Goal: Use online tool/utility: Use online tool/utility

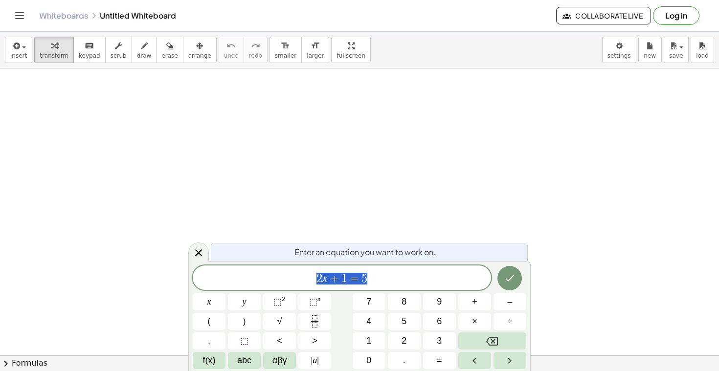
scroll to position [35, 0]
click at [506, 278] on icon "Done" at bounding box center [510, 278] width 12 height 12
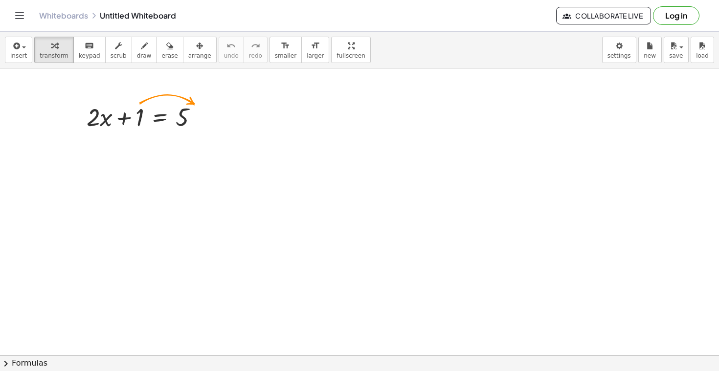
click at [472, 251] on div at bounding box center [359, 353] width 719 height 638
click at [420, 256] on div at bounding box center [359, 353] width 719 height 638
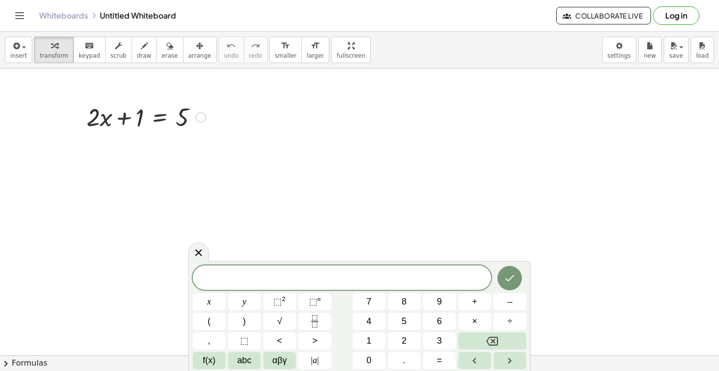
click at [156, 120] on div at bounding box center [146, 116] width 129 height 33
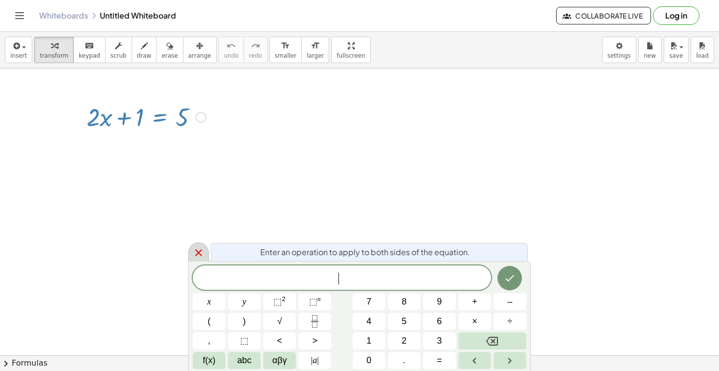
click at [197, 256] on icon at bounding box center [199, 253] width 12 height 12
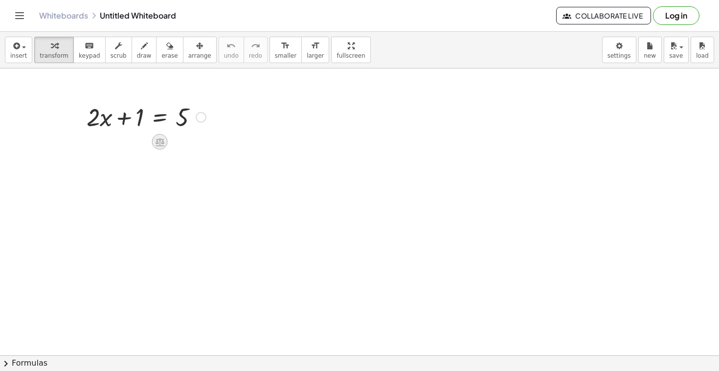
click at [159, 141] on icon at bounding box center [160, 142] width 10 height 10
click at [122, 144] on span "+" at bounding box center [121, 142] width 6 height 14
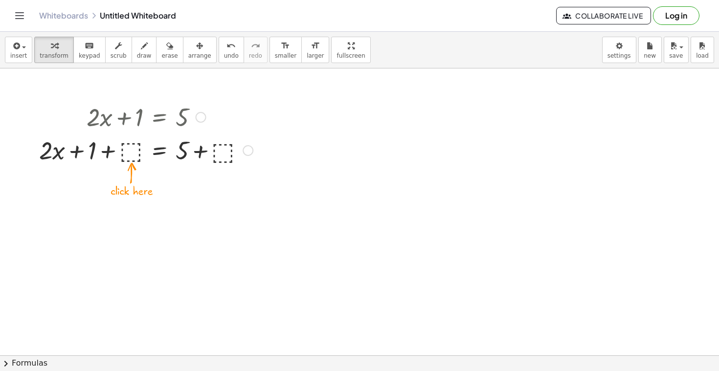
click at [123, 146] on div at bounding box center [146, 149] width 224 height 33
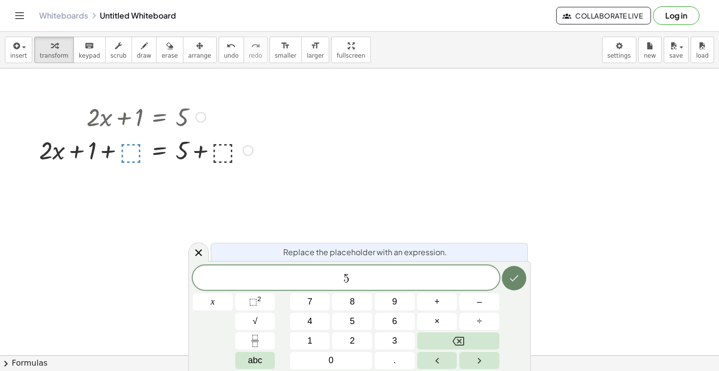
click at [513, 268] on button "Done" at bounding box center [514, 278] width 24 height 24
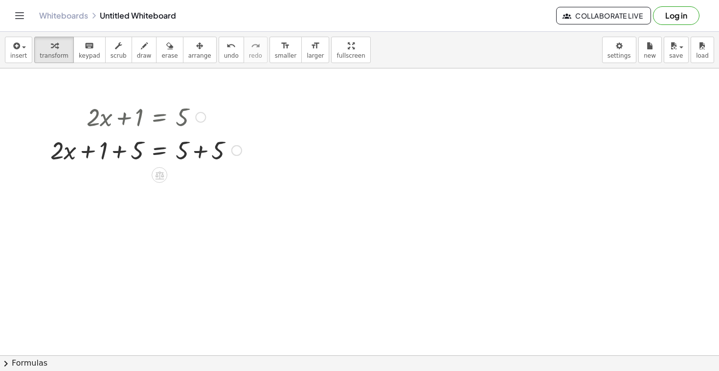
click at [303, 209] on div at bounding box center [359, 353] width 719 height 638
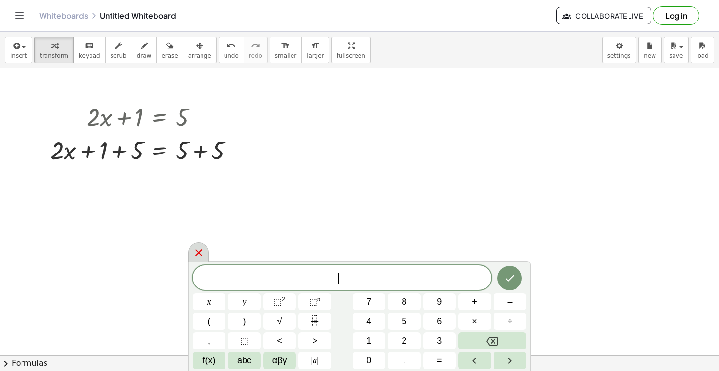
click at [198, 252] on icon at bounding box center [198, 252] width 7 height 7
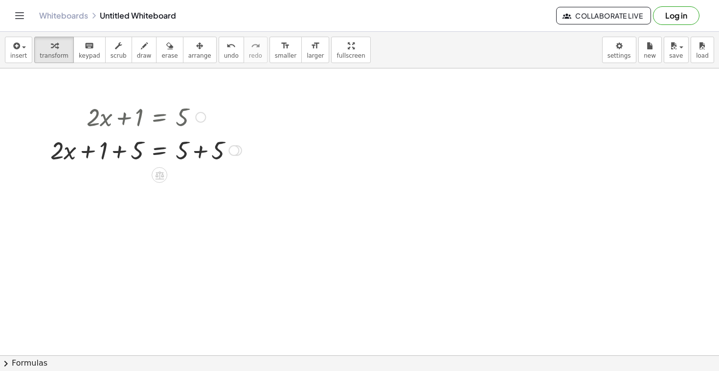
click at [198, 150] on div at bounding box center [145, 149] width 201 height 33
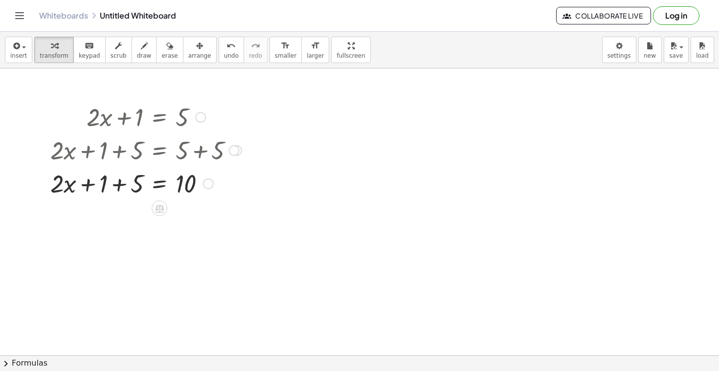
click at [120, 185] on div at bounding box center [145, 182] width 201 height 33
click at [160, 208] on icon at bounding box center [159, 208] width 9 height 8
click at [130, 298] on div at bounding box center [359, 353] width 719 height 638
click at [160, 185] on div at bounding box center [145, 182] width 201 height 33
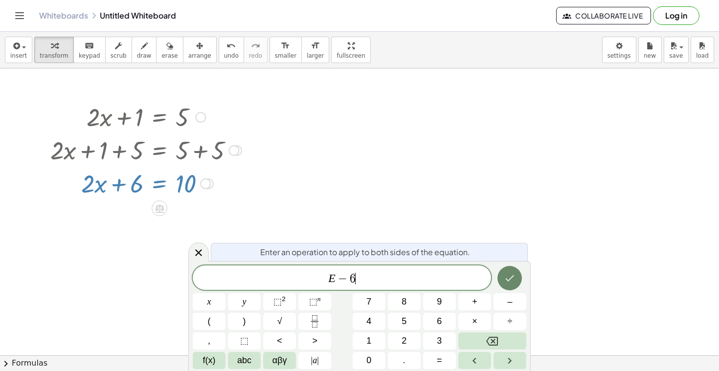
click at [507, 281] on icon "Done" at bounding box center [510, 278] width 12 height 12
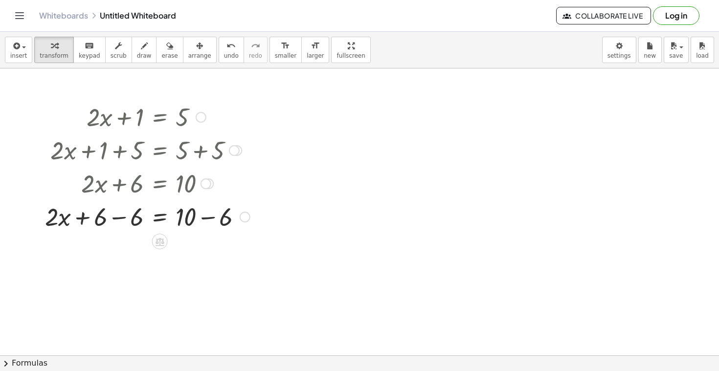
click at [116, 218] on div at bounding box center [147, 216] width 215 height 33
click at [203, 251] on div at bounding box center [147, 249] width 215 height 33
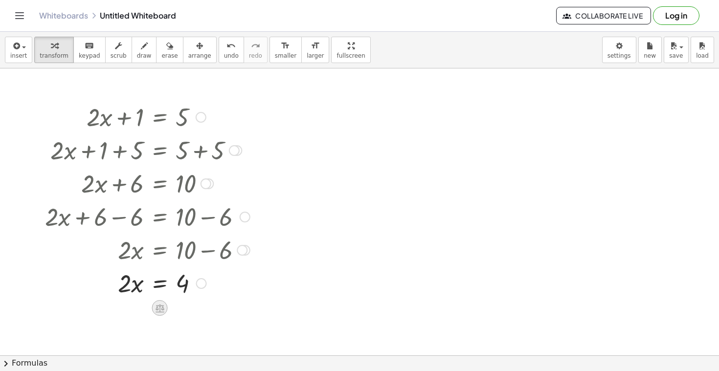
click at [163, 307] on icon at bounding box center [160, 308] width 9 height 8
click at [164, 285] on div at bounding box center [147, 282] width 215 height 33
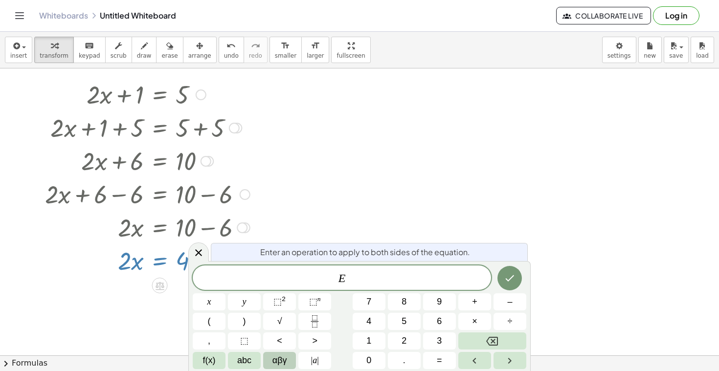
scroll to position [58, 0]
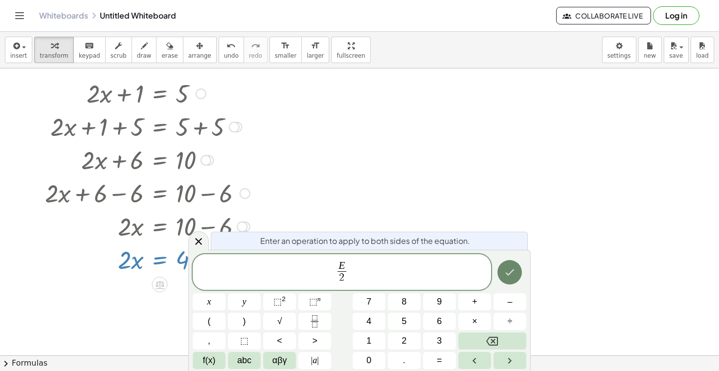
click at [512, 272] on icon "Done" at bounding box center [510, 273] width 9 height 6
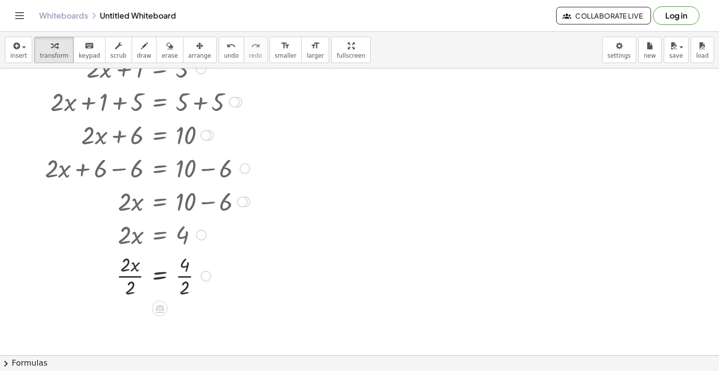
scroll to position [92, 0]
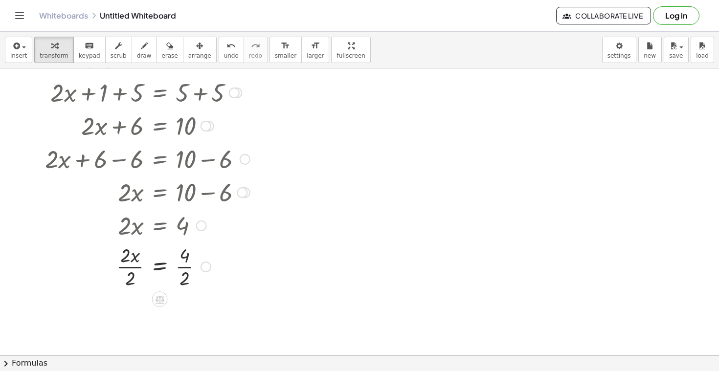
click at [158, 267] on div at bounding box center [147, 266] width 215 height 49
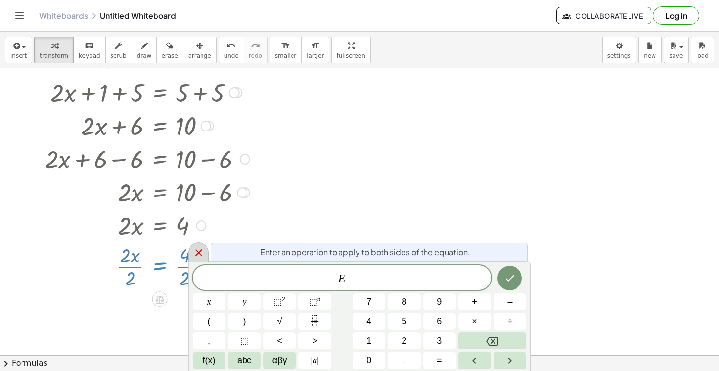
click at [202, 251] on icon at bounding box center [199, 253] width 12 height 12
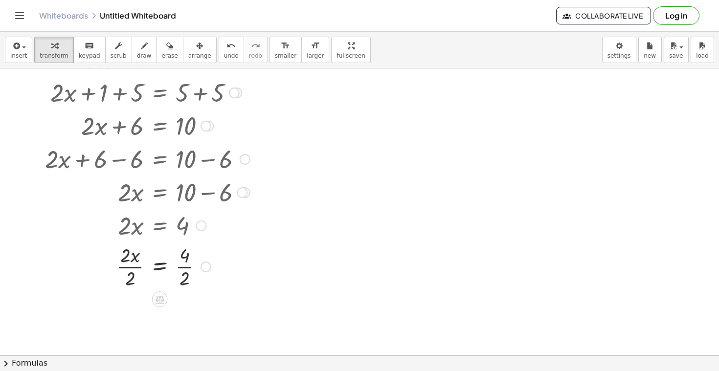
click at [184, 268] on div at bounding box center [147, 266] width 215 height 49
click at [129, 265] on div at bounding box center [147, 266] width 215 height 49
click at [317, 113] on div at bounding box center [359, 295] width 719 height 638
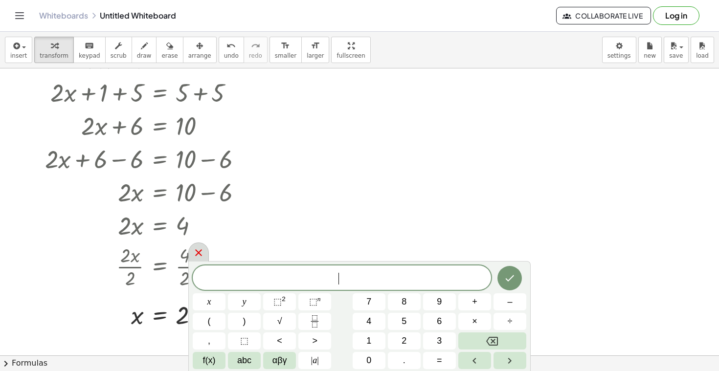
click at [201, 247] on icon at bounding box center [199, 253] width 12 height 12
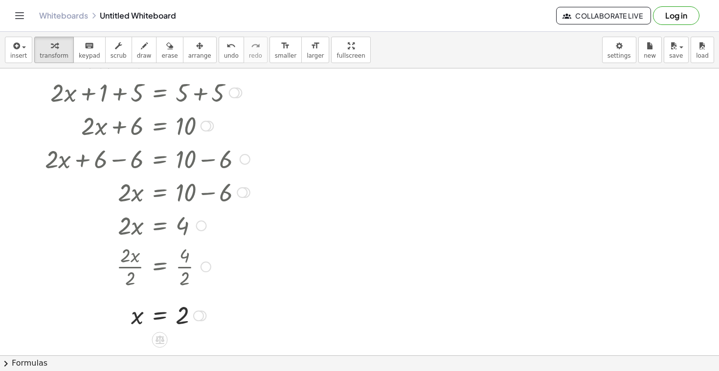
drag, startPoint x: 134, startPoint y: 91, endPoint x: 102, endPoint y: 91, distance: 31.3
click at [102, 91] on div at bounding box center [147, 91] width 215 height 33
click at [104, 102] on div at bounding box center [147, 91] width 215 height 33
click at [100, 91] on div at bounding box center [147, 91] width 215 height 33
drag, startPoint x: 105, startPoint y: 91, endPoint x: 18, endPoint y: 91, distance: 87.1
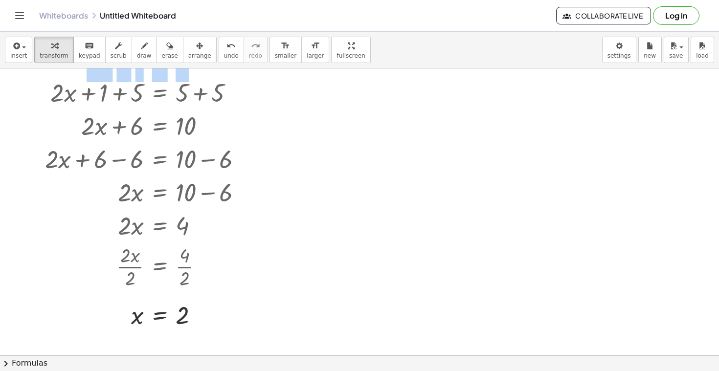
click at [18, 91] on div "+ · 2 · x + 1 = 5 + · 2 · x + 1 + ⬚ = + 5 + ⬚ + · 2 · x + 1 + 5 = + 5 + 5 + · 2…" at bounding box center [359, 295] width 719 height 638
click at [103, 122] on div at bounding box center [147, 125] width 215 height 33
drag, startPoint x: 155, startPoint y: 202, endPoint x: 72, endPoint y: 202, distance: 82.7
click at [72, 202] on div at bounding box center [169, 191] width 258 height 33
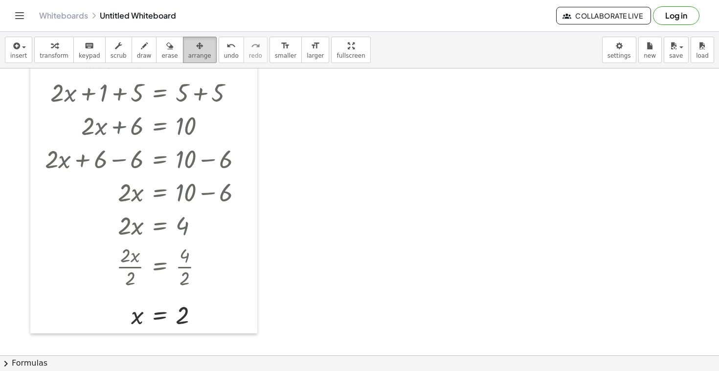
click at [196, 40] on div "button" at bounding box center [199, 46] width 23 height 12
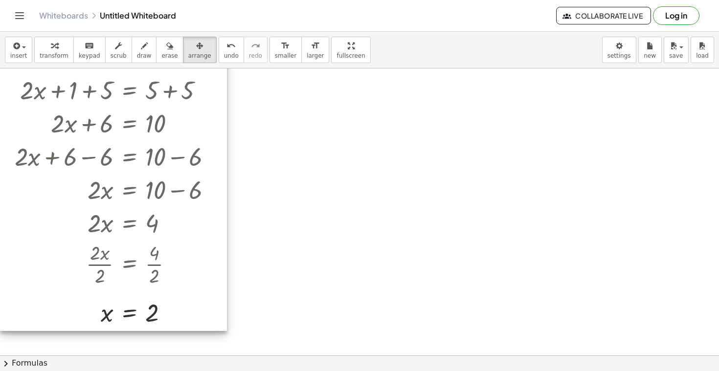
drag, startPoint x: 178, startPoint y: 119, endPoint x: 127, endPoint y: 117, distance: 50.9
click at [127, 117] on div at bounding box center [113, 184] width 227 height 294
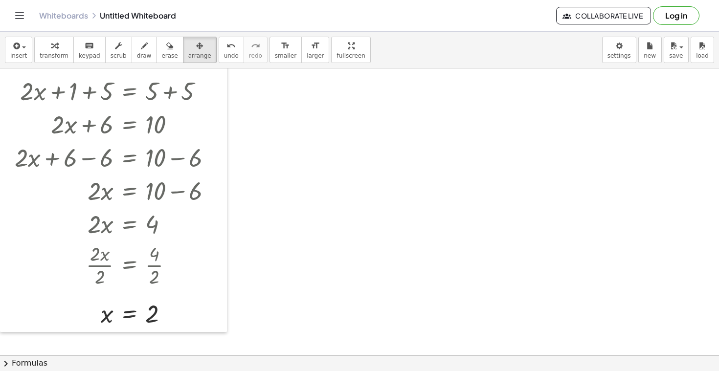
click at [292, 149] on div at bounding box center [359, 295] width 719 height 638
click at [371, 166] on div at bounding box center [359, 295] width 719 height 638
click at [196, 45] on icon "button" at bounding box center [199, 46] width 7 height 12
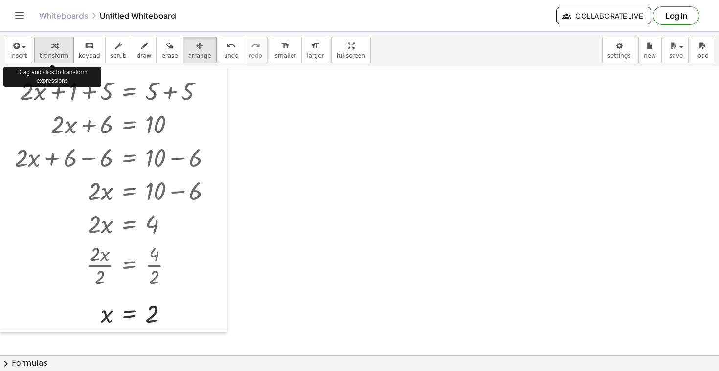
click at [54, 48] on icon "button" at bounding box center [54, 46] width 7 height 12
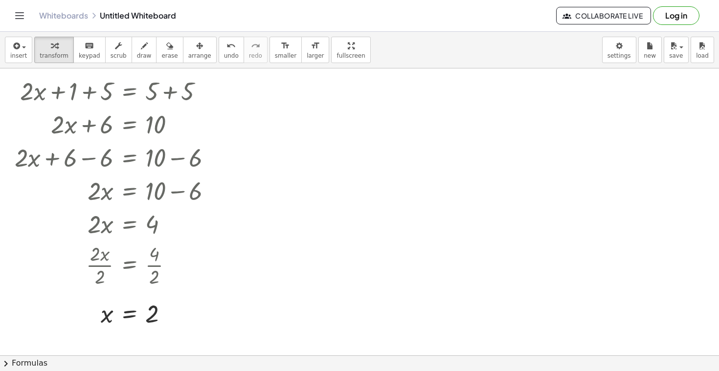
click at [304, 139] on div at bounding box center [359, 295] width 719 height 638
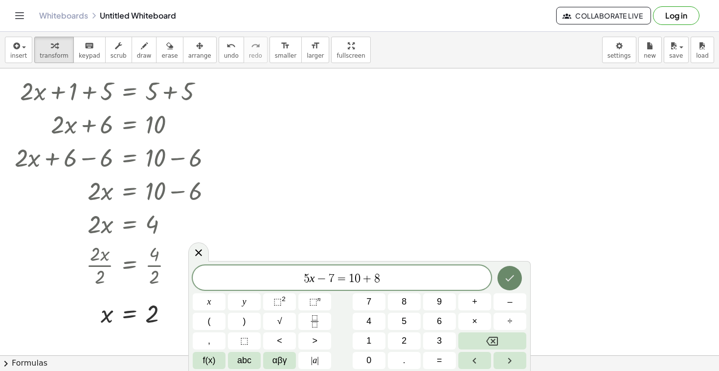
click at [512, 282] on icon "Done" at bounding box center [510, 278] width 12 height 12
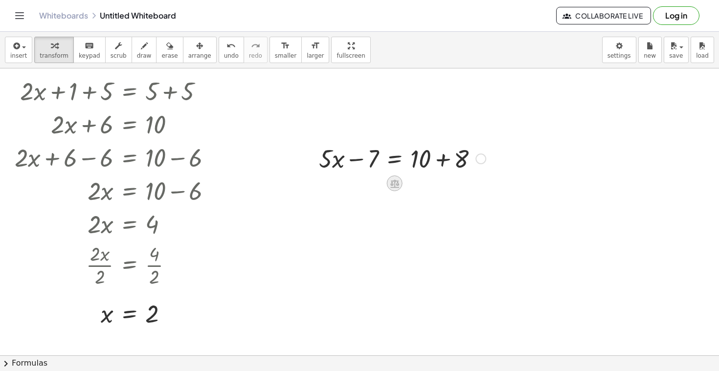
click at [397, 182] on icon at bounding box center [394, 184] width 9 height 8
click at [358, 185] on span "+" at bounding box center [356, 184] width 6 height 14
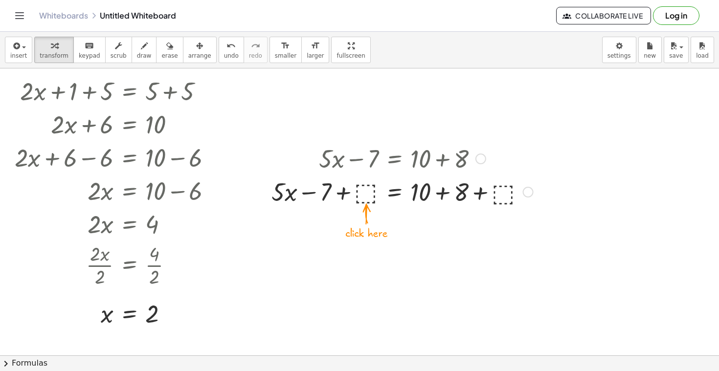
click at [372, 184] on div at bounding box center [402, 191] width 271 height 33
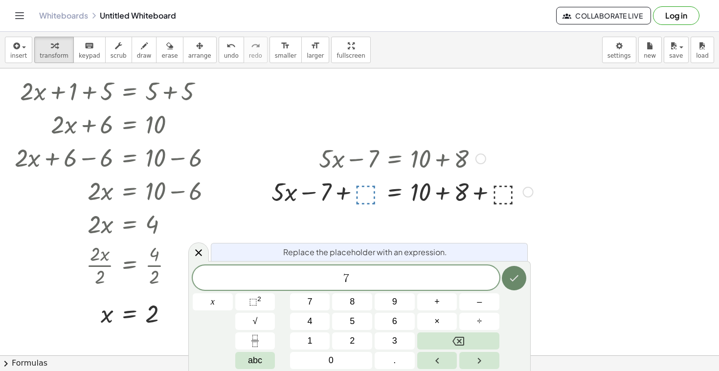
click at [512, 279] on icon "Done" at bounding box center [514, 278] width 12 height 12
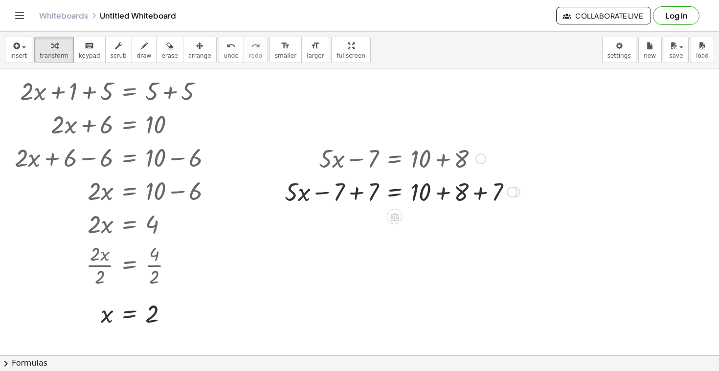
click at [477, 194] on div at bounding box center [402, 191] width 245 height 33
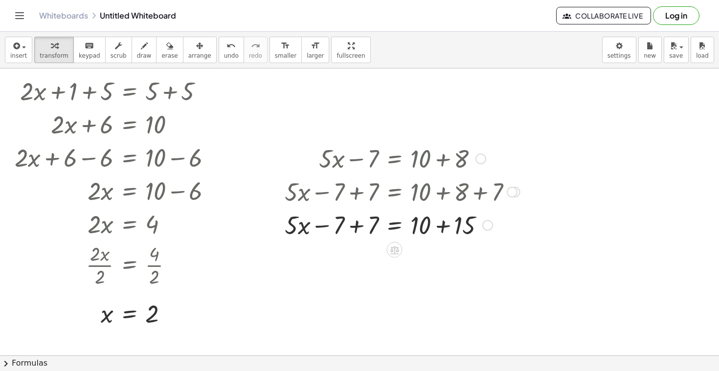
click at [358, 225] on div at bounding box center [402, 224] width 245 height 33
click at [442, 222] on div at bounding box center [402, 224] width 245 height 33
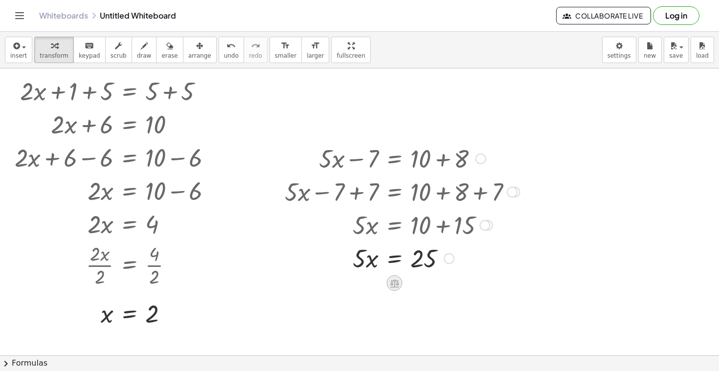
click at [394, 281] on icon at bounding box center [394, 283] width 9 height 8
click at [411, 285] on div "÷" at bounding box center [414, 283] width 16 height 16
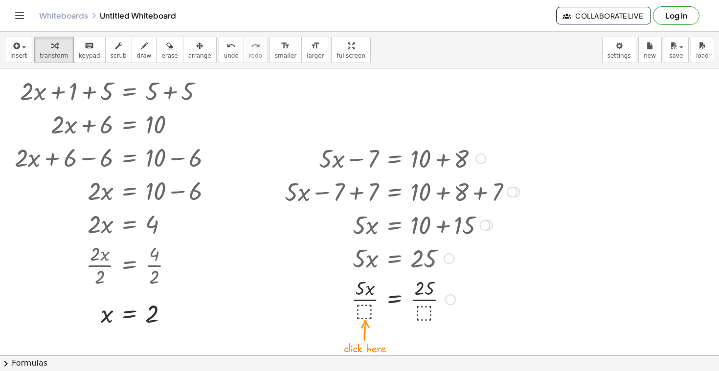
click at [366, 304] on div at bounding box center [402, 298] width 245 height 49
click at [363, 310] on div at bounding box center [402, 298] width 245 height 49
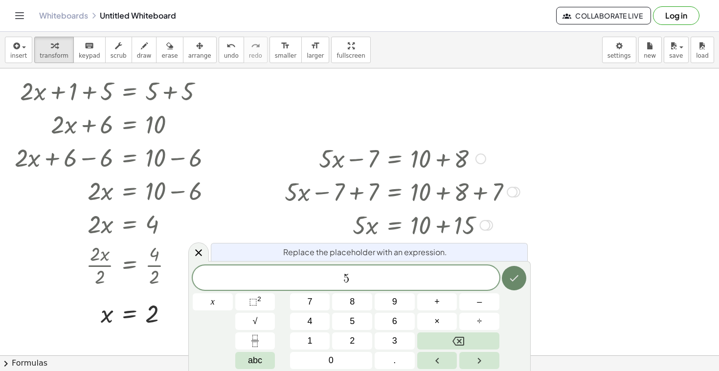
click at [506, 279] on button "Done" at bounding box center [514, 278] width 24 height 24
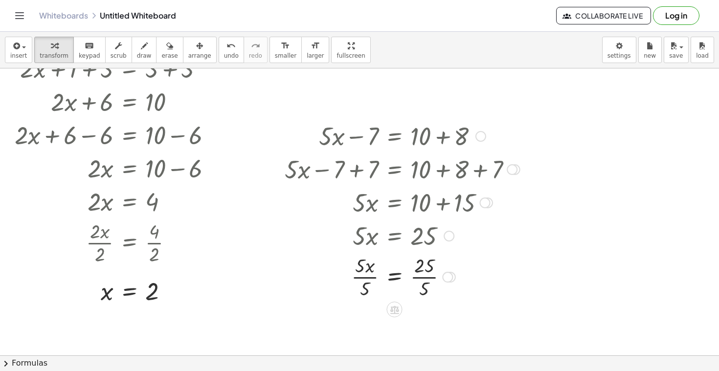
scroll to position [120, 0]
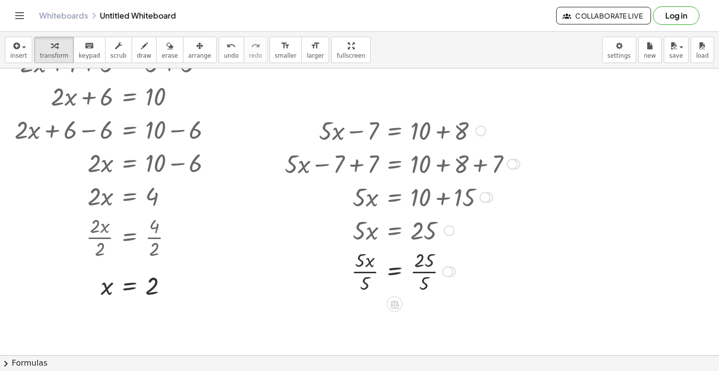
click at [424, 265] on div at bounding box center [402, 271] width 245 height 49
click at [419, 272] on div at bounding box center [402, 271] width 245 height 49
click at [366, 268] on div at bounding box center [402, 271] width 245 height 49
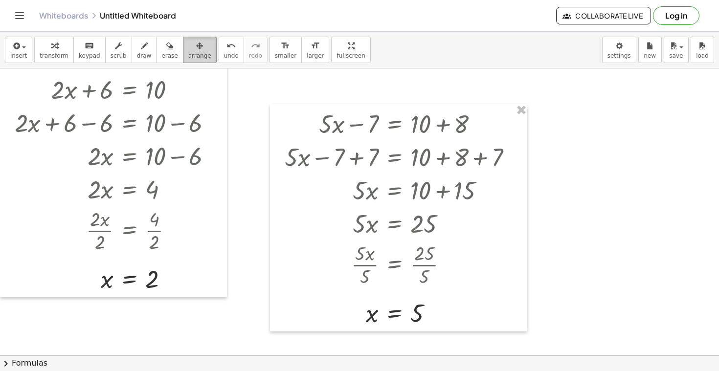
click at [196, 48] on icon "button" at bounding box center [199, 46] width 7 height 12
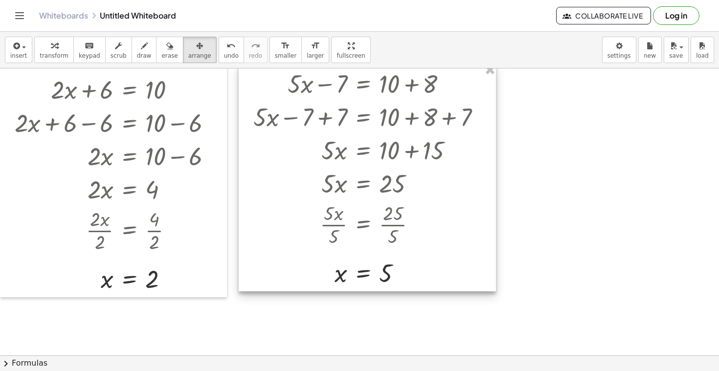
drag, startPoint x: 360, startPoint y: 169, endPoint x: 328, endPoint y: 128, distance: 51.6
click at [328, 129] on div at bounding box center [367, 177] width 257 height 227
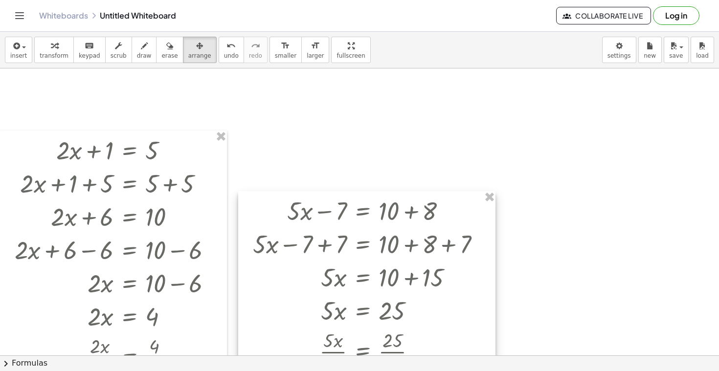
scroll to position [0, 0]
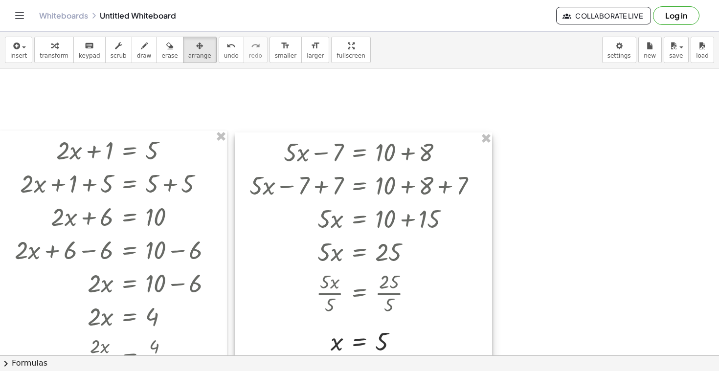
drag, startPoint x: 326, startPoint y: 206, endPoint x: 323, endPoint y: 148, distance: 58.3
click at [323, 148] on div at bounding box center [363, 246] width 257 height 227
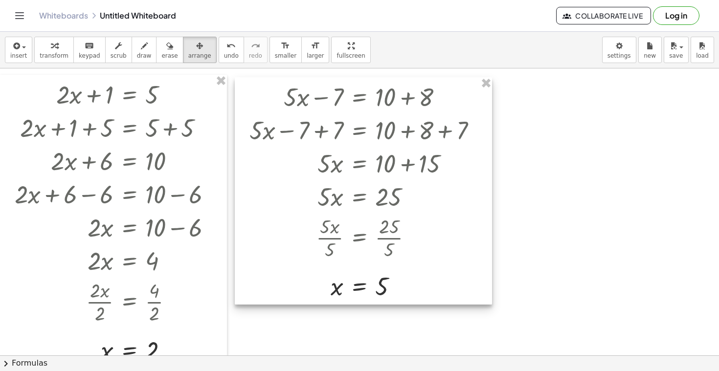
scroll to position [58, 0]
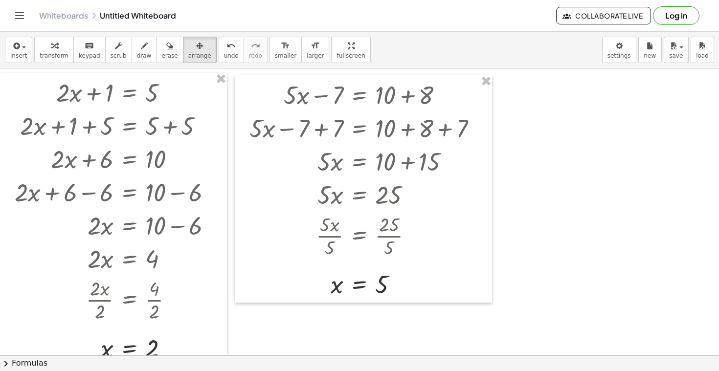
click at [556, 259] on div at bounding box center [359, 330] width 719 height 638
click at [46, 46] on div "button" at bounding box center [54, 46] width 29 height 12
click at [533, 186] on div at bounding box center [359, 330] width 719 height 638
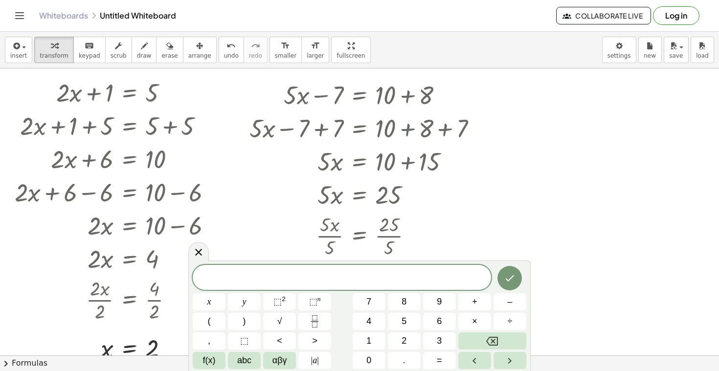
click at [333, 281] on span at bounding box center [342, 278] width 298 height 15
click at [505, 273] on icon "Done" at bounding box center [510, 278] width 12 height 12
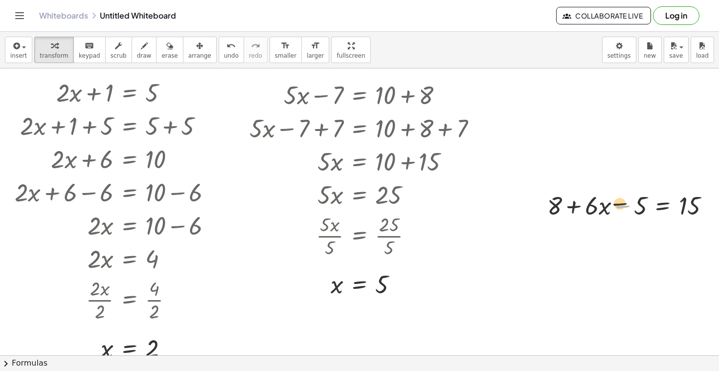
drag, startPoint x: 616, startPoint y: 218, endPoint x: 609, endPoint y: 210, distance: 10.4
click at [609, 210] on div at bounding box center [632, 204] width 180 height 33
click at [660, 231] on icon at bounding box center [662, 230] width 9 height 8
click at [629, 231] on div "+" at bounding box center [624, 231] width 16 height 16
click at [630, 206] on div at bounding box center [632, 204] width 274 height 33
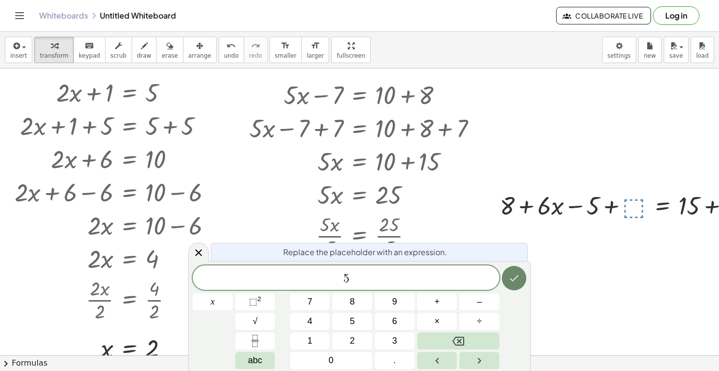
click at [503, 278] on button "Done" at bounding box center [514, 278] width 24 height 24
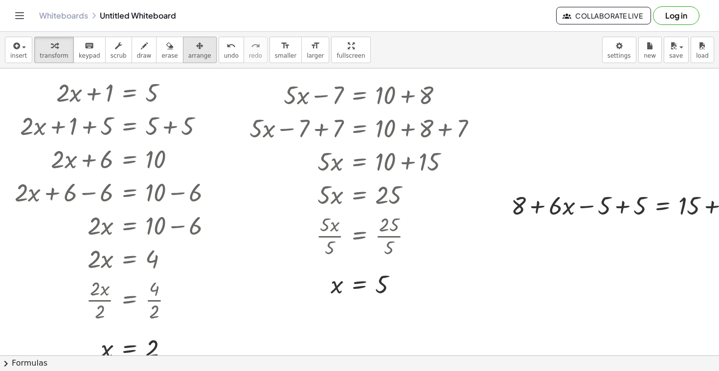
click at [196, 51] on icon "button" at bounding box center [199, 46] width 7 height 12
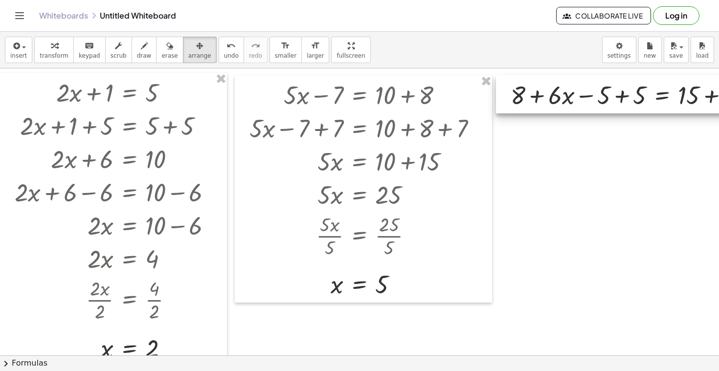
drag, startPoint x: 614, startPoint y: 202, endPoint x: 614, endPoint y: 91, distance: 110.5
click at [614, 91] on div at bounding box center [628, 94] width 264 height 38
click at [541, 156] on div at bounding box center [387, 330] width 774 height 638
drag, startPoint x: 576, startPoint y: 141, endPoint x: 554, endPoint y: 133, distance: 23.4
click at [552, 134] on div at bounding box center [387, 330] width 774 height 638
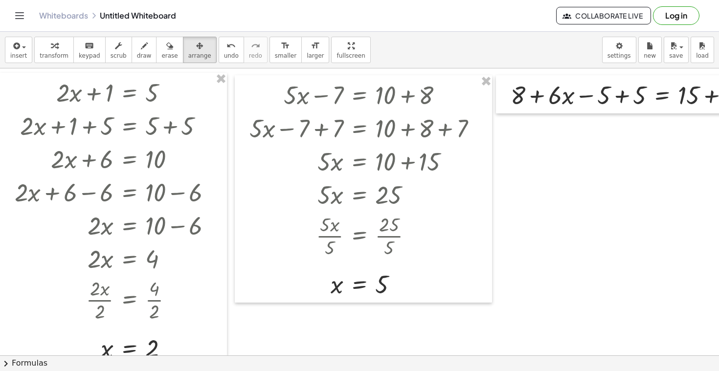
click at [525, 132] on div at bounding box center [387, 330] width 774 height 638
drag, startPoint x: 571, startPoint y: 135, endPoint x: 559, endPoint y: 135, distance: 11.7
click at [559, 135] on div at bounding box center [387, 330] width 774 height 638
click at [542, 158] on div at bounding box center [387, 330] width 774 height 638
click at [441, 151] on div at bounding box center [363, 188] width 257 height 227
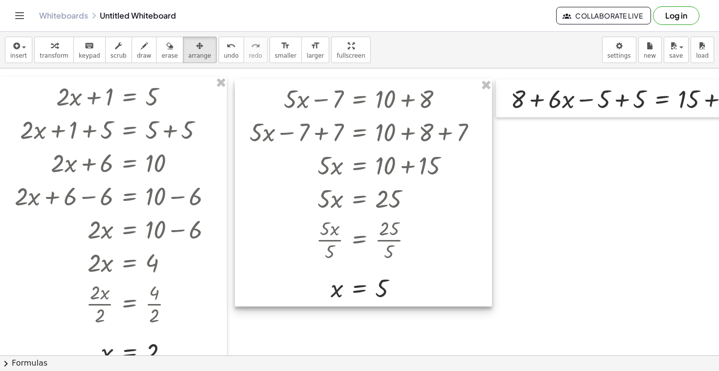
scroll to position [53, 0]
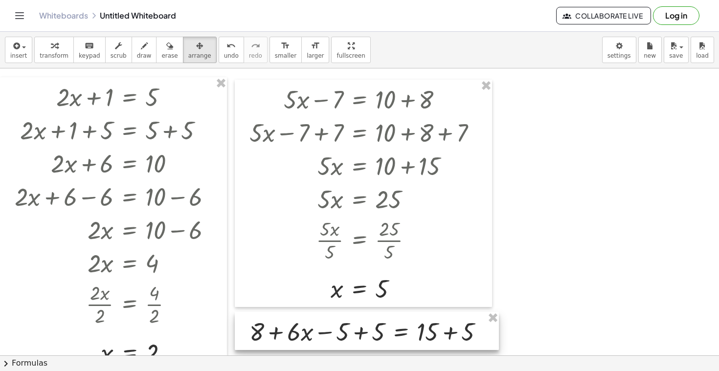
drag, startPoint x: 571, startPoint y: 86, endPoint x: 311, endPoint y: 319, distance: 349.9
click at [311, 319] on div at bounding box center [367, 331] width 264 height 38
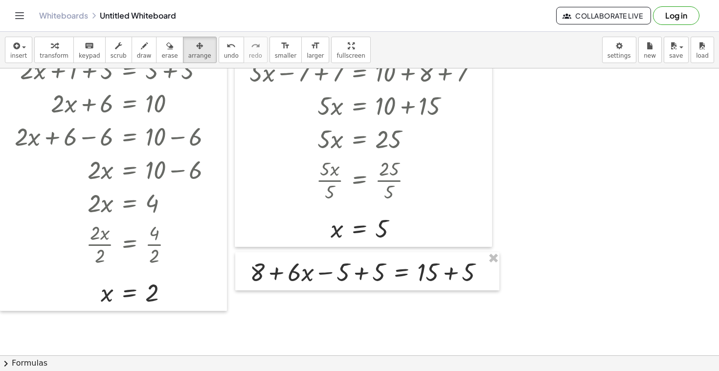
scroll to position [133, 0]
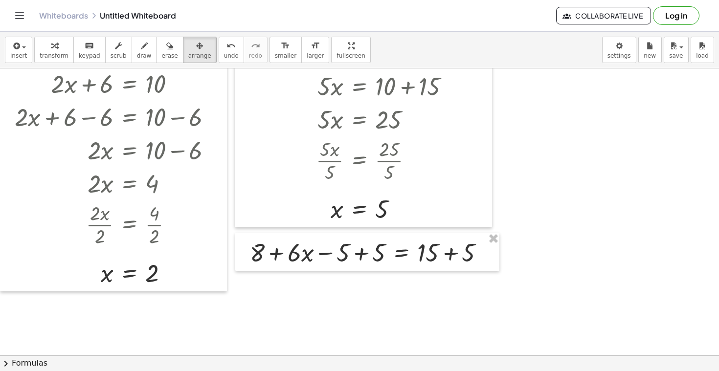
click at [431, 304] on div at bounding box center [387, 254] width 774 height 638
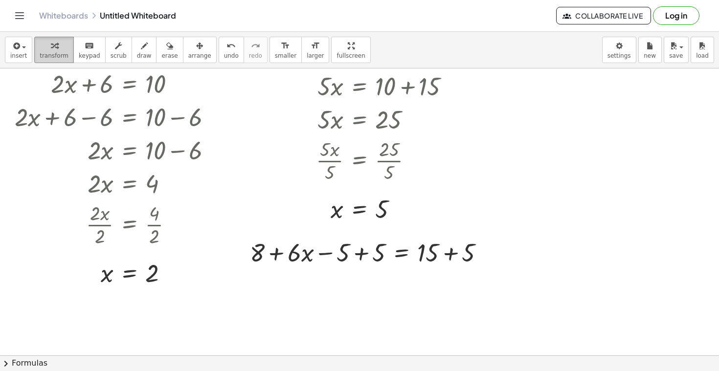
drag, startPoint x: 53, startPoint y: 46, endPoint x: 62, endPoint y: 50, distance: 10.3
click at [53, 46] on icon "button" at bounding box center [54, 46] width 7 height 12
click at [327, 253] on div at bounding box center [371, 251] width 252 height 33
click at [360, 253] on div at bounding box center [371, 251] width 252 height 33
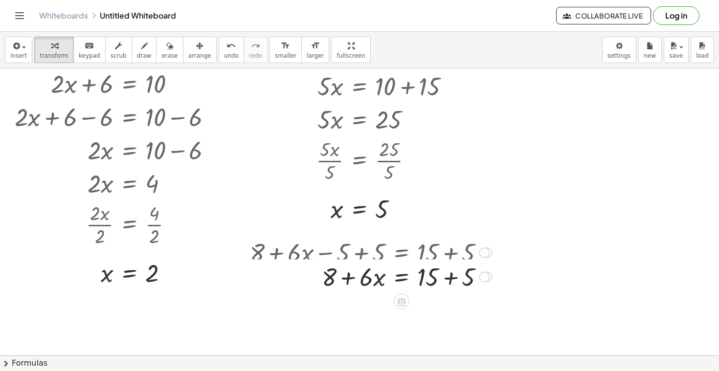
click at [402, 253] on div "+ 8 + · 6 · x − 5 = 15 + 8 + · 6 · x − 5 + ⬚ = + 15 + ⬚ + 8 + · 6 · x − 5 + 5 =…" at bounding box center [402, 253] width 0 height 0
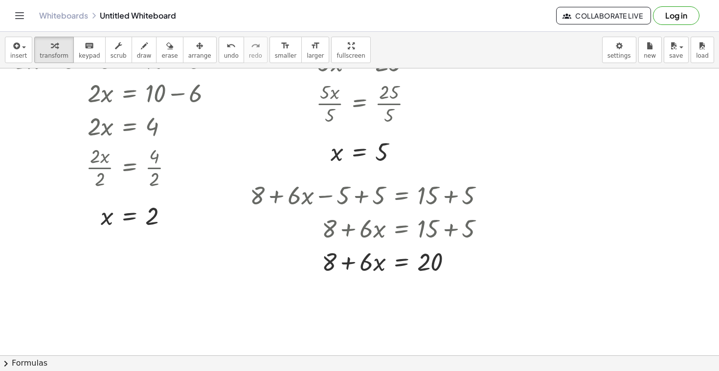
scroll to position [202, 0]
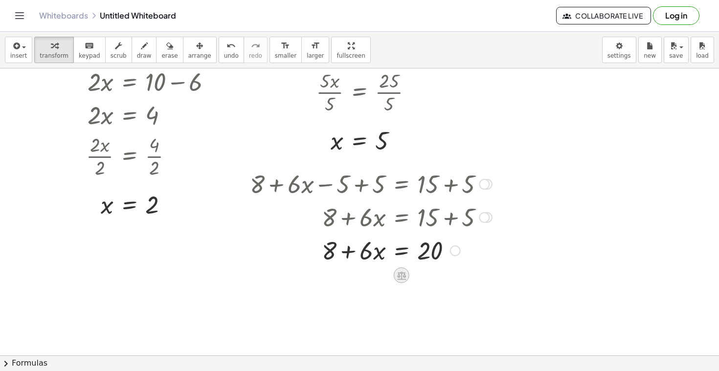
click at [402, 273] on icon at bounding box center [401, 275] width 9 height 8
click at [380, 279] on span "−" at bounding box center [382, 276] width 6 height 14
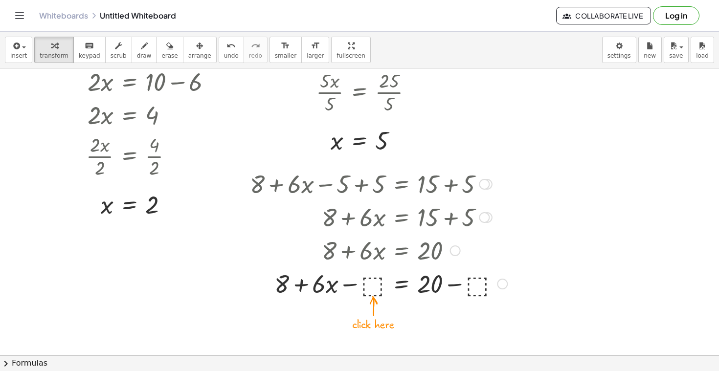
click at [375, 289] on div at bounding box center [378, 283] width 267 height 33
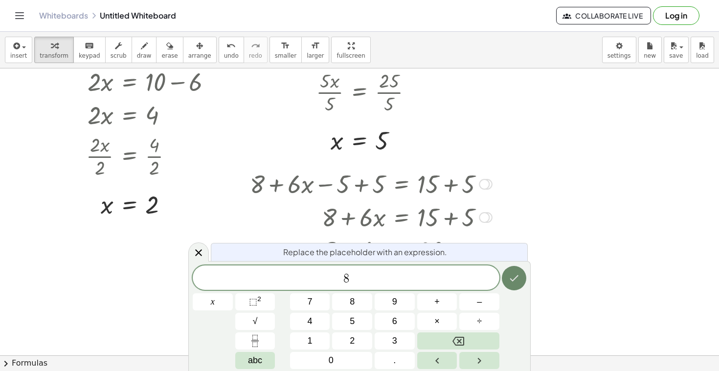
click at [510, 278] on icon "Done" at bounding box center [514, 278] width 12 height 12
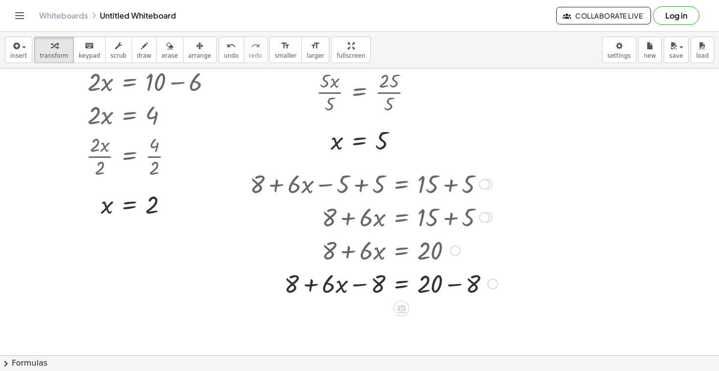
click at [451, 282] on div at bounding box center [373, 283] width 257 height 33
click at [360, 285] on div at bounding box center [373, 284] width 257 height 33
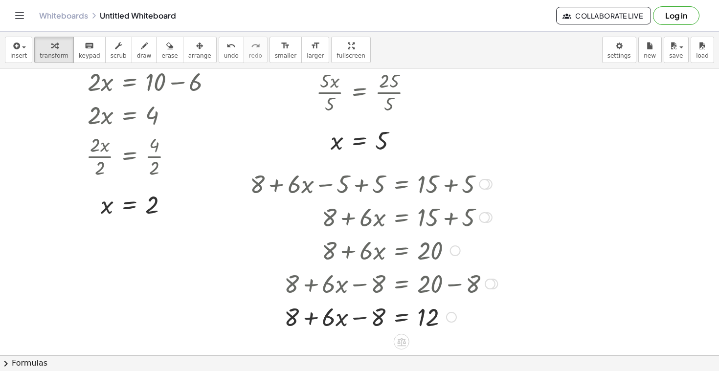
click at [358, 317] on div at bounding box center [373, 316] width 257 height 33
click at [312, 323] on div at bounding box center [373, 316] width 257 height 33
click at [309, 317] on div at bounding box center [373, 316] width 257 height 33
click at [373, 318] on div at bounding box center [373, 316] width 257 height 33
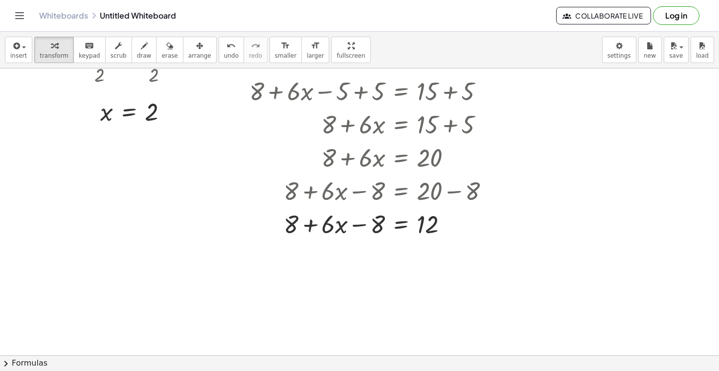
scroll to position [297, 0]
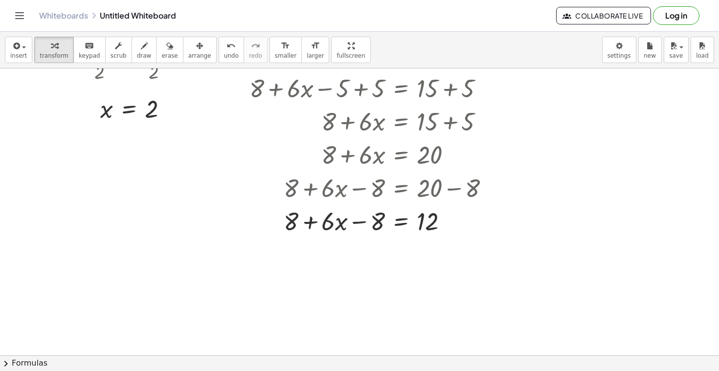
click at [618, 140] on div at bounding box center [387, 90] width 774 height 638
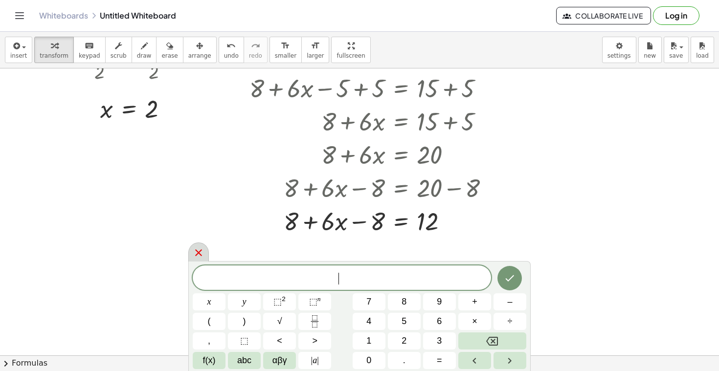
click at [198, 248] on icon at bounding box center [199, 253] width 12 height 12
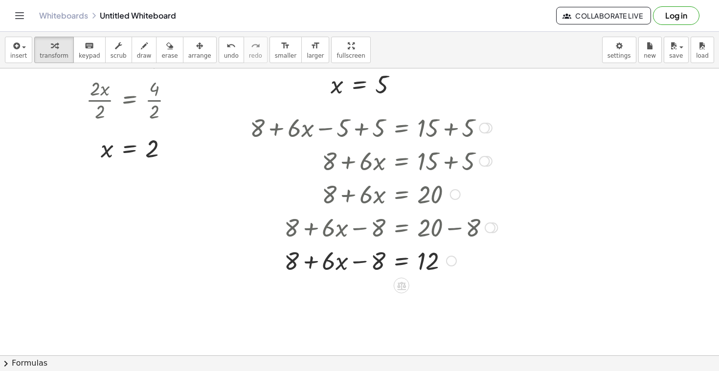
scroll to position [262, 0]
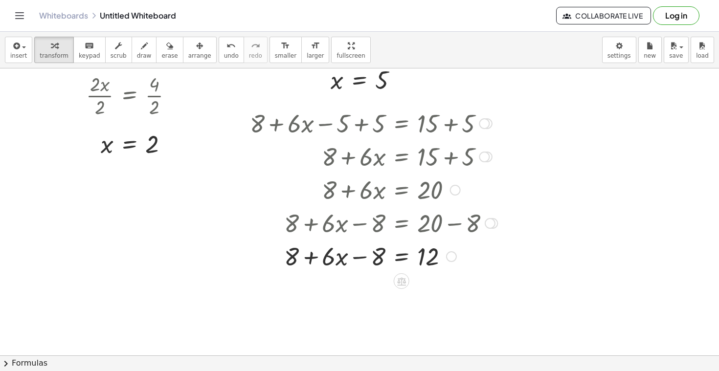
click at [357, 125] on div at bounding box center [373, 122] width 257 height 33
click at [361, 125] on div at bounding box center [373, 122] width 257 height 33
click at [368, 124] on div at bounding box center [373, 122] width 257 height 33
click at [447, 155] on div at bounding box center [373, 155] width 257 height 33
click at [451, 157] on div at bounding box center [373, 155] width 257 height 33
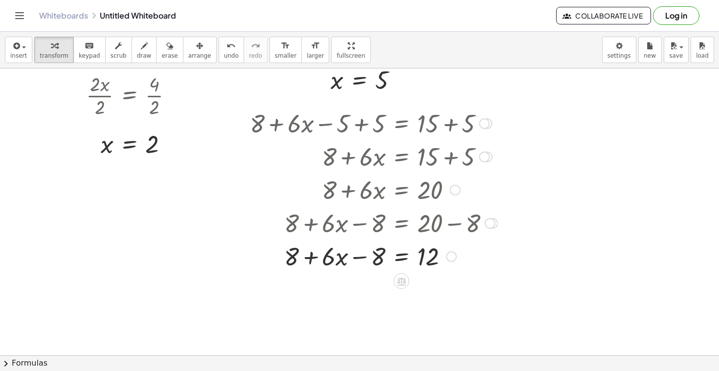
drag, startPoint x: 365, startPoint y: 225, endPoint x: 348, endPoint y: 225, distance: 17.1
click at [348, 225] on div at bounding box center [373, 222] width 257 height 33
drag, startPoint x: 360, startPoint y: 262, endPoint x: 304, endPoint y: 264, distance: 55.8
click at [304, 264] on div at bounding box center [373, 255] width 257 height 33
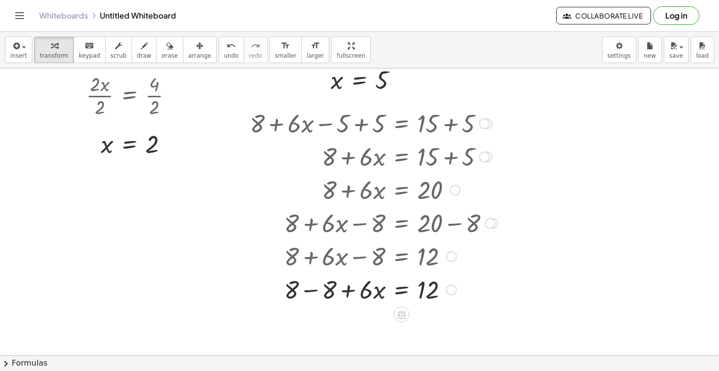
click at [315, 292] on div at bounding box center [373, 288] width 257 height 33
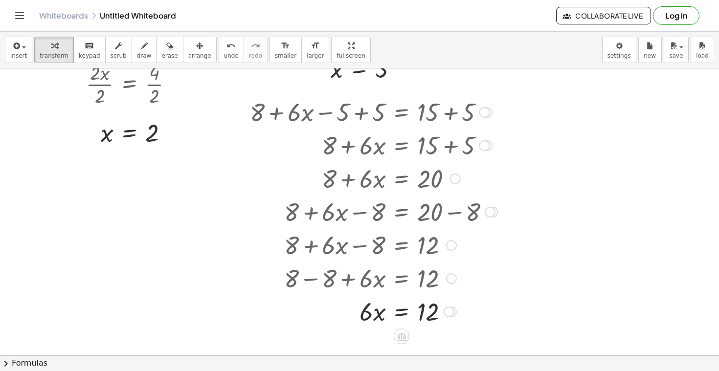
scroll to position [282, 0]
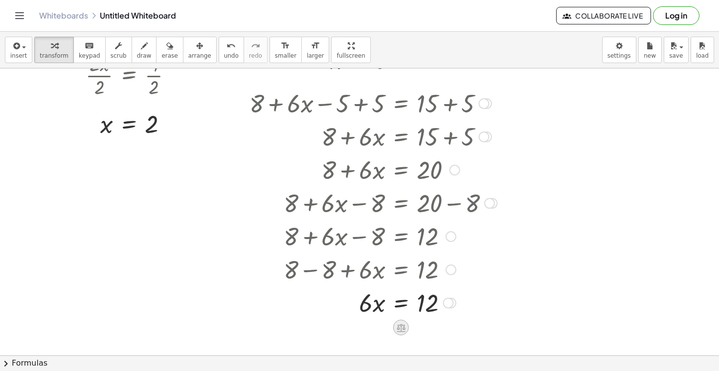
click at [401, 331] on icon at bounding box center [401, 328] width 9 height 8
click at [420, 329] on span "÷" at bounding box center [420, 328] width 5 height 14
click at [370, 314] on div at bounding box center [373, 302] width 257 height 49
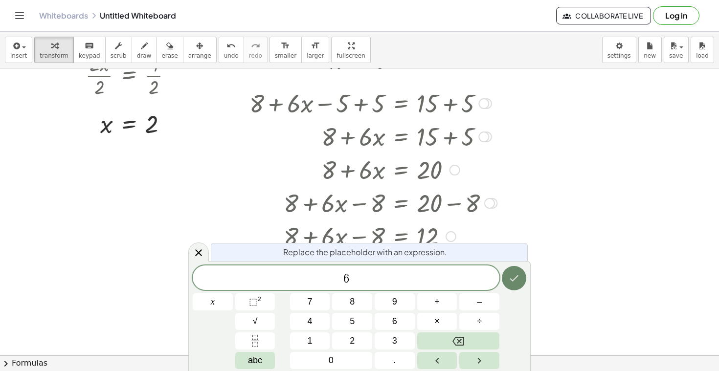
click at [512, 276] on icon "Done" at bounding box center [514, 278] width 12 height 12
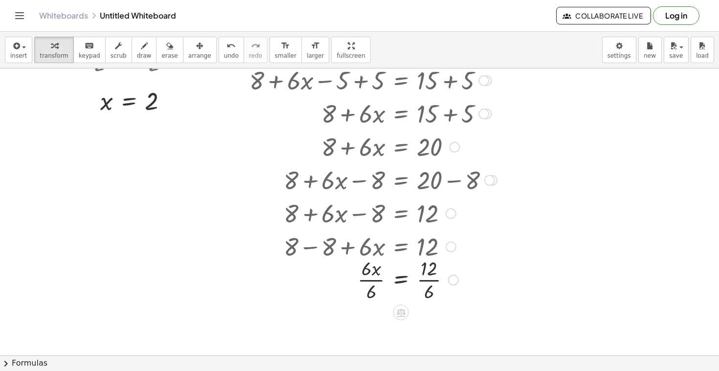
scroll to position [307, 0]
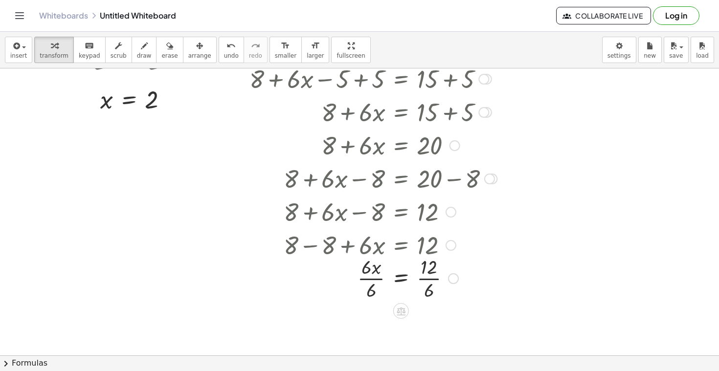
click at [373, 279] on div at bounding box center [373, 277] width 257 height 49
click at [430, 275] on div at bounding box center [373, 277] width 257 height 49
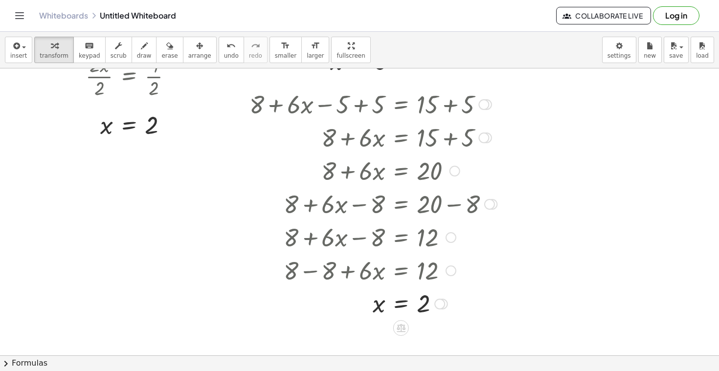
scroll to position [290, 0]
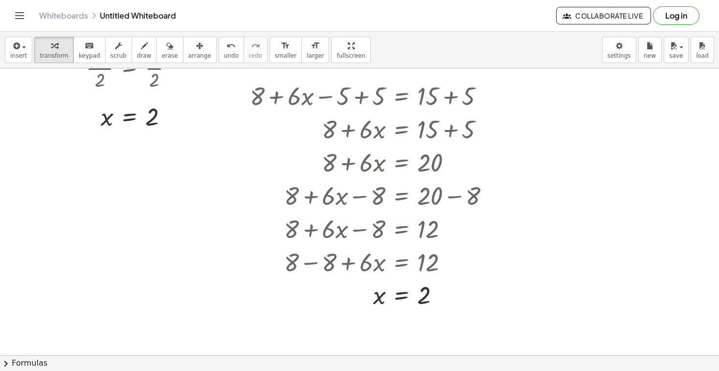
click at [596, 169] on div at bounding box center [387, 98] width 774 height 638
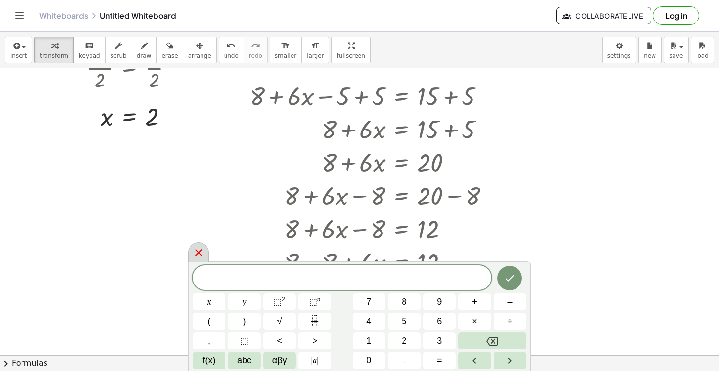
click at [202, 252] on icon at bounding box center [199, 253] width 12 height 12
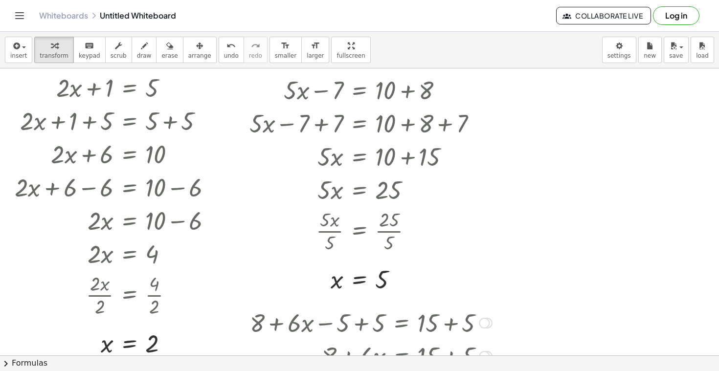
scroll to position [65, 0]
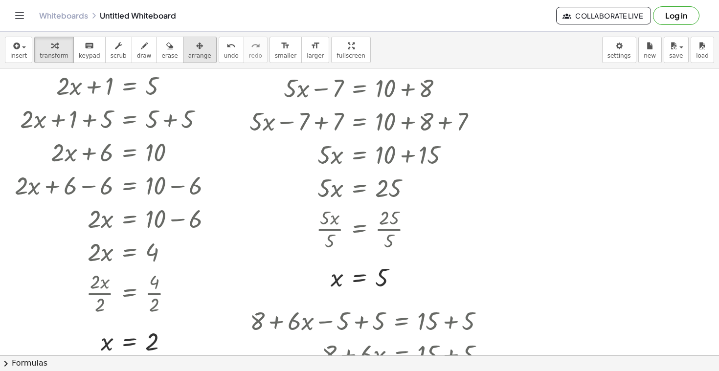
click at [196, 50] on icon "button" at bounding box center [199, 46] width 7 height 12
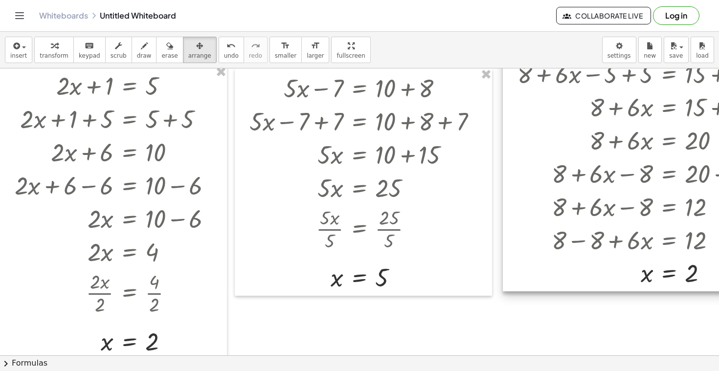
drag, startPoint x: 402, startPoint y: 330, endPoint x: 668, endPoint y: 89, distance: 359.1
click at [668, 90] on div at bounding box center [638, 172] width 270 height 237
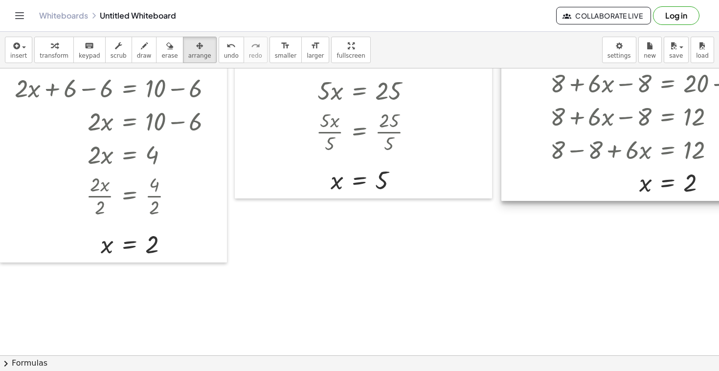
scroll to position [173, 0]
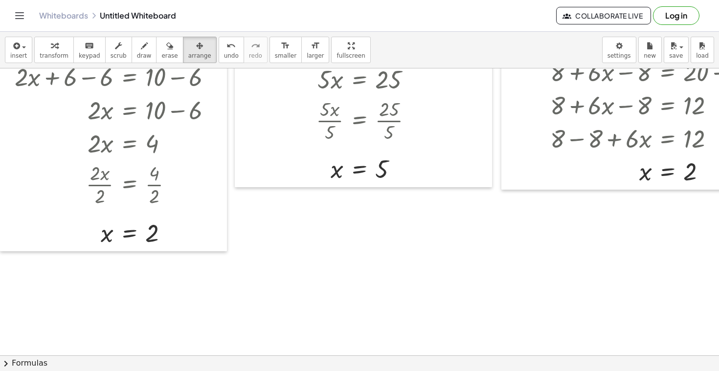
click at [242, 234] on div at bounding box center [387, 214] width 774 height 638
click at [53, 45] on icon "button" at bounding box center [54, 46] width 7 height 12
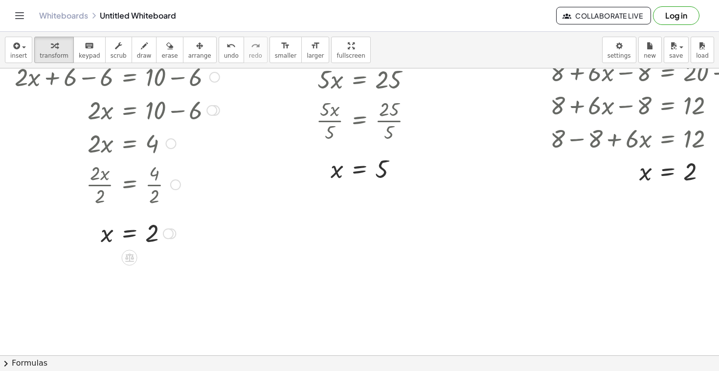
click at [221, 222] on div at bounding box center [117, 233] width 215 height 32
click at [295, 252] on div at bounding box center [387, 214] width 774 height 638
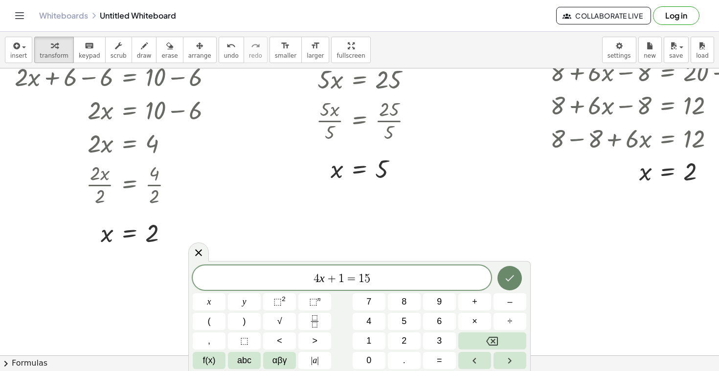
click at [517, 275] on button "Done" at bounding box center [509, 278] width 24 height 24
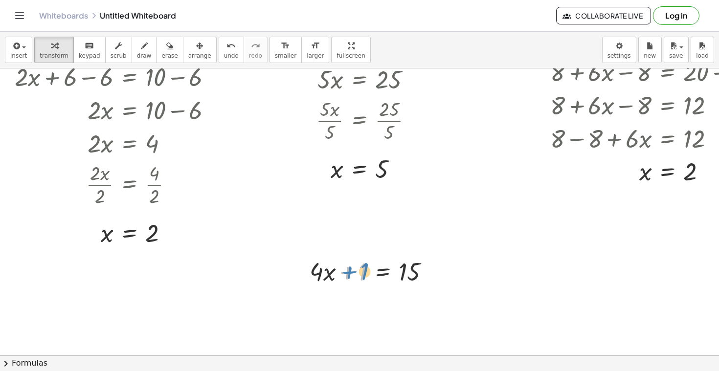
click at [366, 280] on div at bounding box center [373, 270] width 137 height 33
click at [192, 53] on span "arrange" at bounding box center [199, 55] width 23 height 7
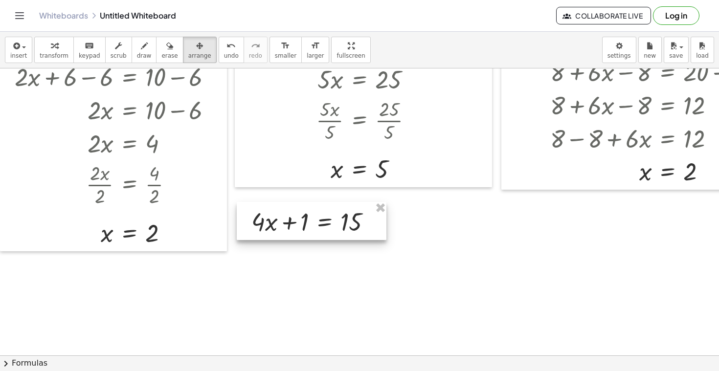
drag, startPoint x: 379, startPoint y: 268, endPoint x: 320, endPoint y: 218, distance: 76.7
click at [320, 218] on div at bounding box center [312, 221] width 150 height 38
click at [44, 53] on span "transform" at bounding box center [54, 55] width 29 height 7
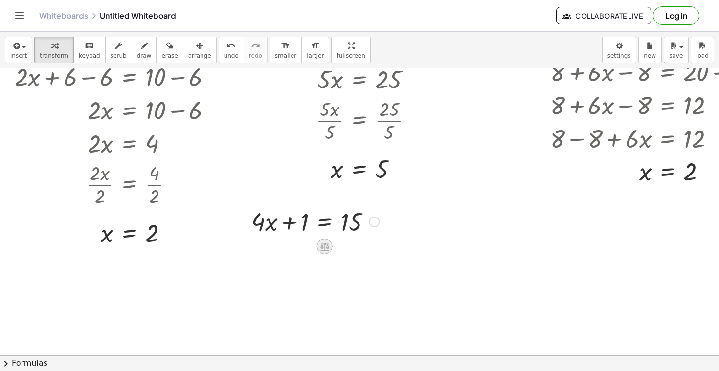
click at [322, 248] on icon at bounding box center [324, 247] width 9 height 8
click at [306, 248] on span "−" at bounding box center [305, 247] width 6 height 14
click at [293, 226] on div at bounding box center [315, 220] width 232 height 33
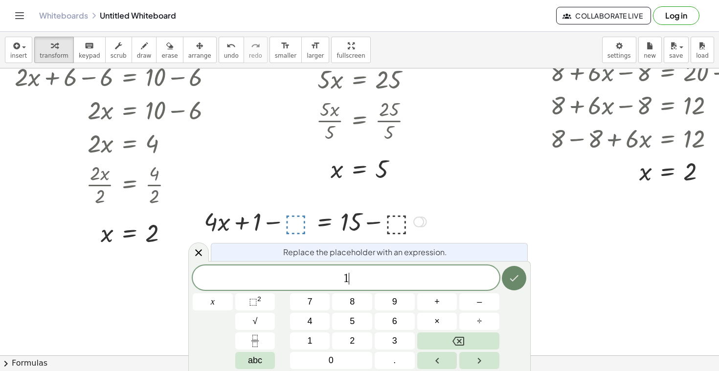
click at [517, 279] on icon "Done" at bounding box center [514, 278] width 12 height 12
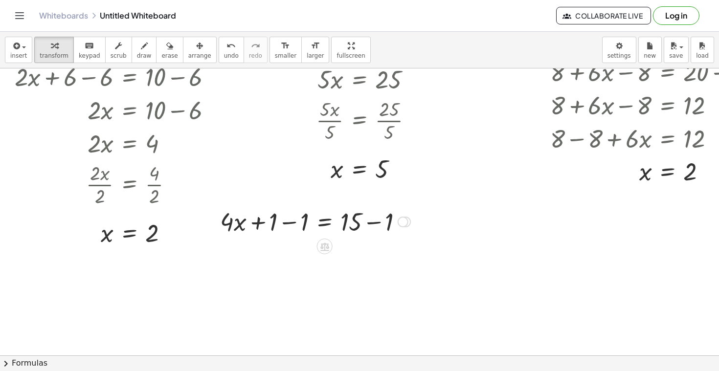
click at [288, 224] on div at bounding box center [315, 220] width 200 height 33
click at [325, 222] on div "+ · 4 · x + 1 = 15 + · 4 · x + 1 − ⬚ = + 15 − ⬚ + · 4 · x + 1 − 1 = + 15 − 1 + …" at bounding box center [325, 222] width 0 height 0
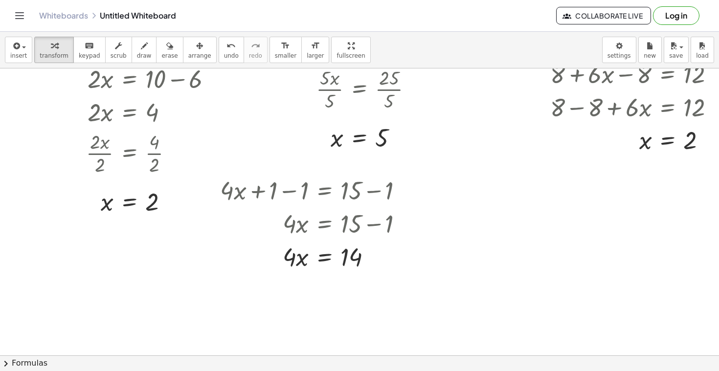
scroll to position [208, 0]
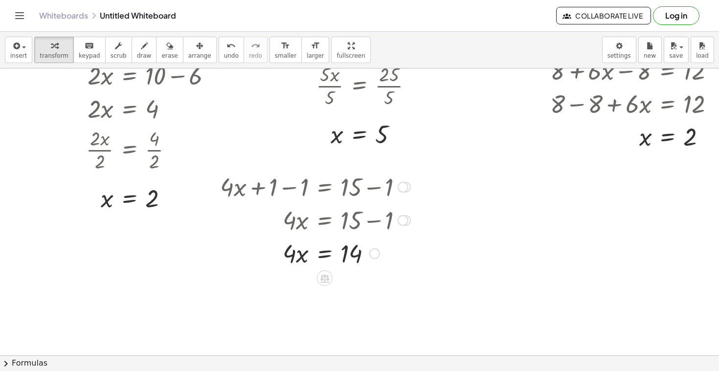
click at [322, 261] on div at bounding box center [315, 252] width 200 height 33
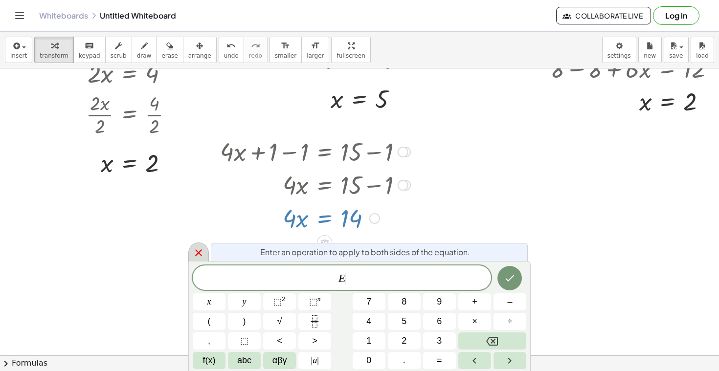
click at [199, 250] on icon at bounding box center [199, 253] width 12 height 12
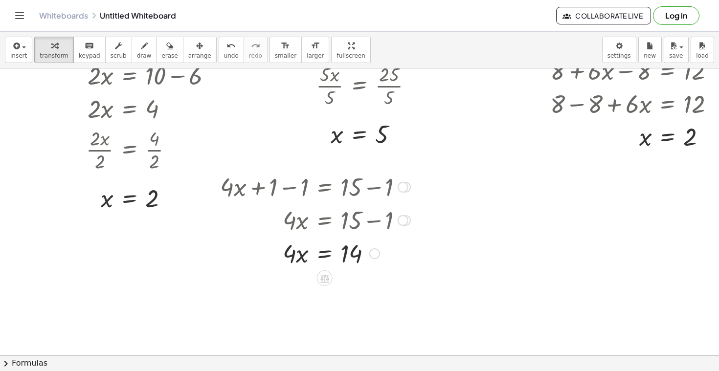
click at [301, 256] on div at bounding box center [315, 252] width 200 height 33
click at [325, 280] on icon at bounding box center [324, 278] width 9 height 8
click at [343, 279] on span "÷" at bounding box center [343, 278] width 5 height 14
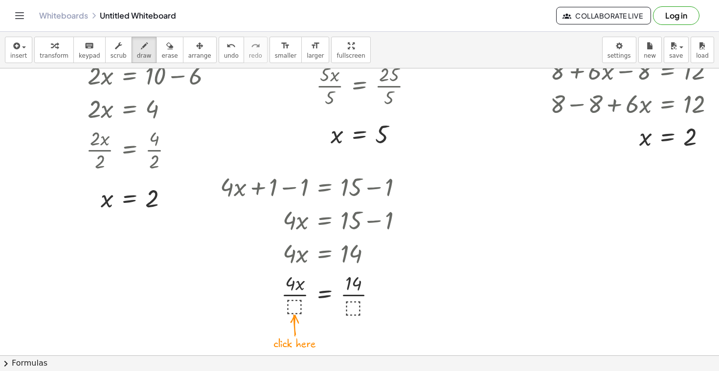
click at [300, 302] on div at bounding box center [387, 180] width 774 height 638
click at [294, 307] on div at bounding box center [387, 180] width 774 height 638
click at [161, 56] on span "erase" at bounding box center [169, 55] width 16 height 7
click at [296, 306] on div at bounding box center [387, 180] width 774 height 638
click at [59, 44] on div "button" at bounding box center [54, 46] width 29 height 12
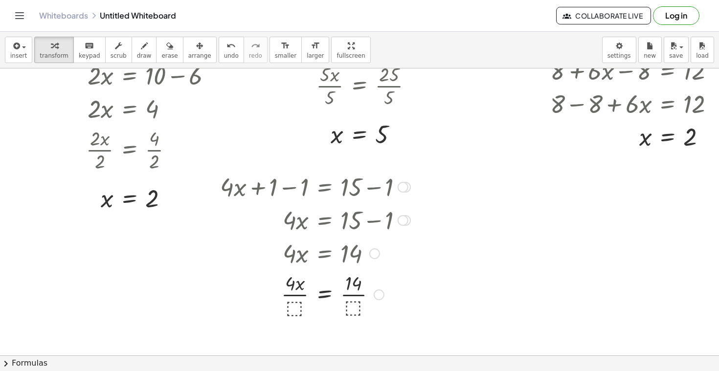
click at [295, 308] on div at bounding box center [315, 294] width 200 height 49
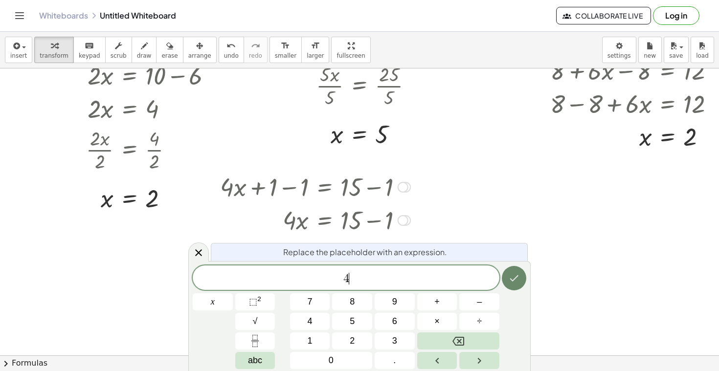
click at [518, 278] on icon "Done" at bounding box center [514, 278] width 12 height 12
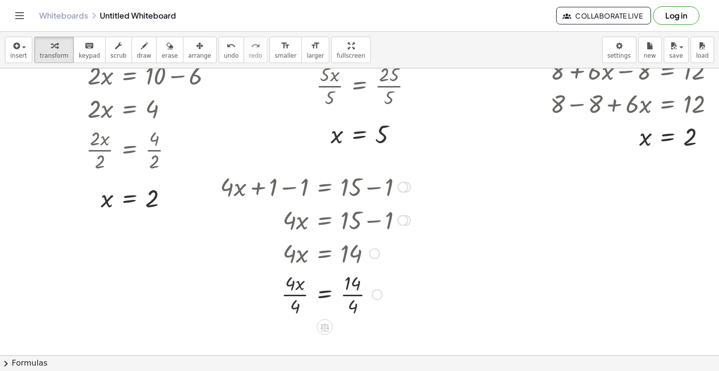
click at [294, 296] on div at bounding box center [315, 294] width 200 height 49
click at [350, 292] on div at bounding box center [315, 294] width 200 height 49
click at [348, 295] on div at bounding box center [315, 294] width 200 height 49
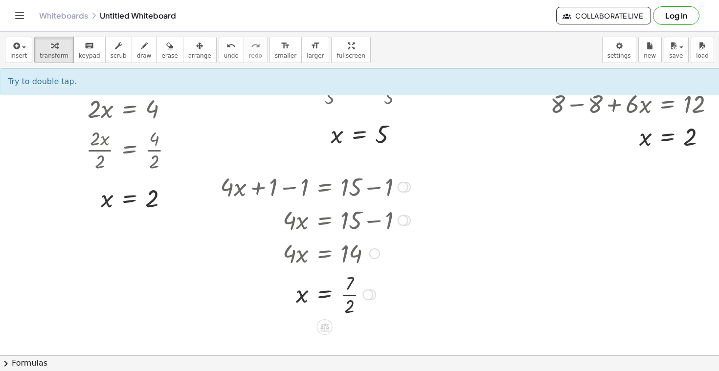
click at [351, 293] on div at bounding box center [315, 294] width 200 height 49
click at [188, 48] on div "button" at bounding box center [199, 46] width 23 height 12
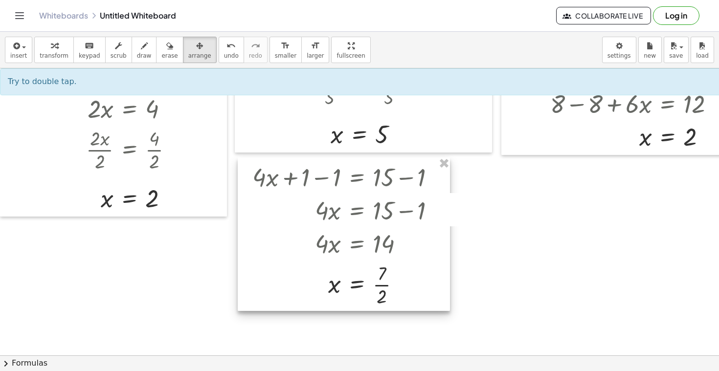
drag, startPoint x: 294, startPoint y: 224, endPoint x: 326, endPoint y: 213, distance: 32.9
click at [326, 213] on div at bounding box center [344, 234] width 212 height 154
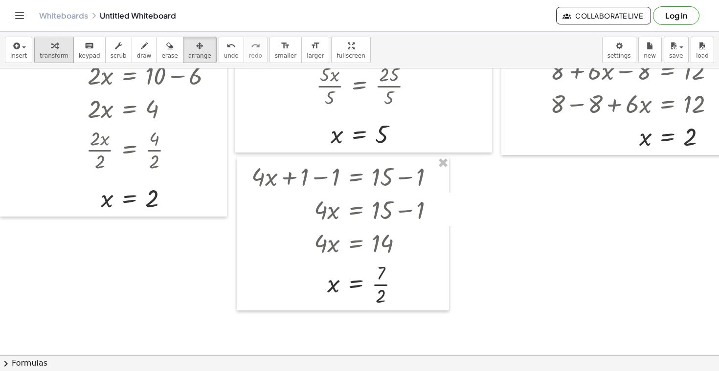
click at [51, 45] on icon "button" at bounding box center [54, 46] width 7 height 12
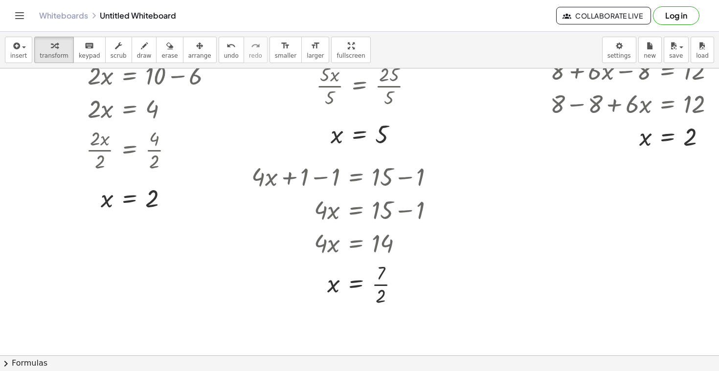
click at [499, 165] on div at bounding box center [387, 180] width 774 height 638
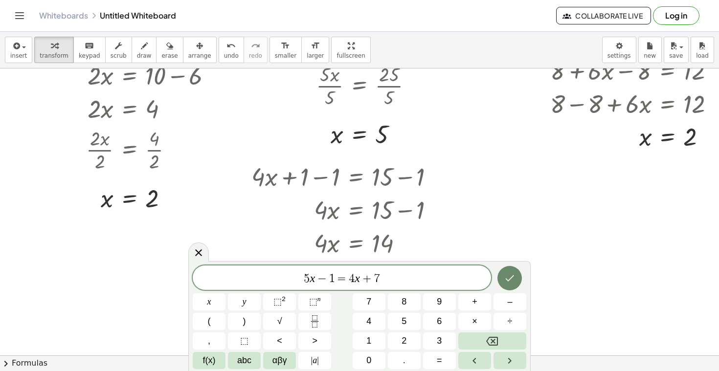
click at [508, 273] on icon "Done" at bounding box center [510, 278] width 12 height 12
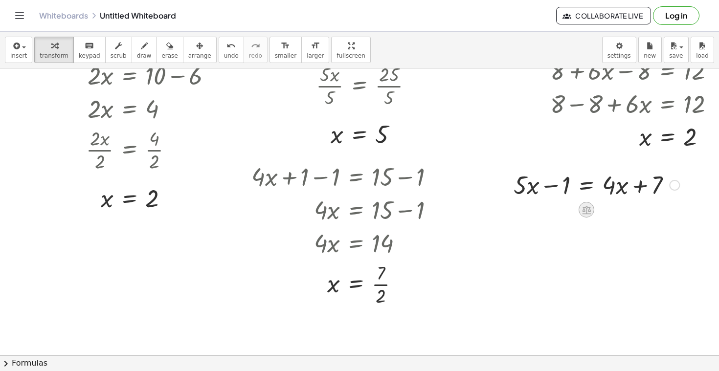
click at [588, 208] on icon at bounding box center [586, 210] width 9 height 8
click at [567, 214] on span "−" at bounding box center [567, 210] width 6 height 14
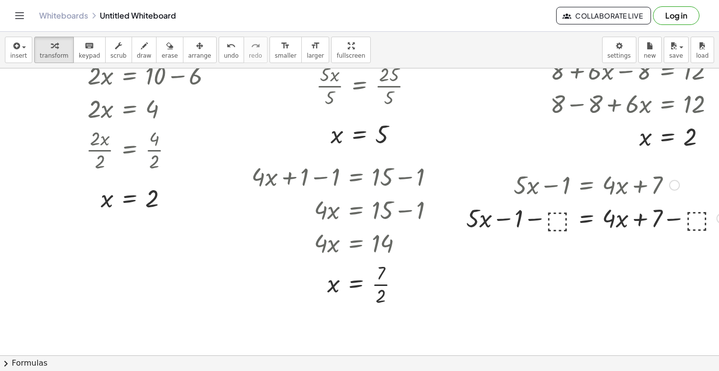
click at [561, 221] on div at bounding box center [596, 217] width 270 height 33
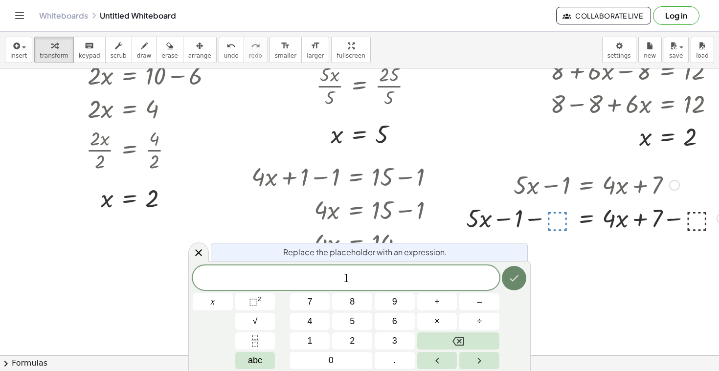
click at [505, 282] on button "Done" at bounding box center [514, 278] width 24 height 24
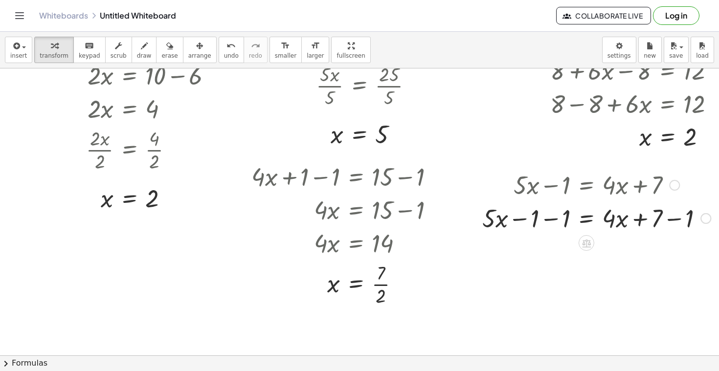
click at [551, 219] on div at bounding box center [596, 217] width 238 height 33
click at [586, 185] on div "+ · 5 · x − 1 = + · 4 · x + 7 + · 5 · x − 1 − ⬚ = + · 4 · x + 7 − ⬚ + · 5 · x −…" at bounding box center [586, 185] width 0 height 0
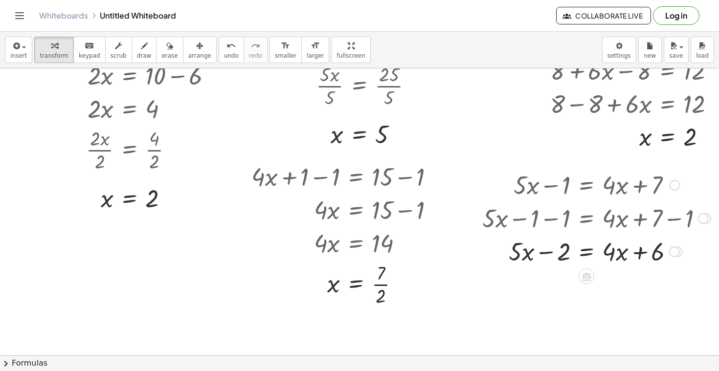
click at [548, 257] on div at bounding box center [596, 250] width 238 height 33
click at [584, 274] on icon at bounding box center [586, 276] width 9 height 8
click at [563, 276] on div "−" at bounding box center [567, 277] width 16 height 16
click at [554, 249] on div at bounding box center [595, 250] width 278 height 33
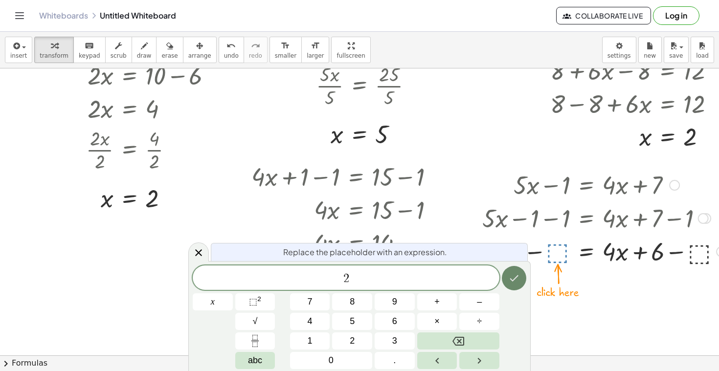
click at [512, 283] on icon "Done" at bounding box center [514, 278] width 12 height 12
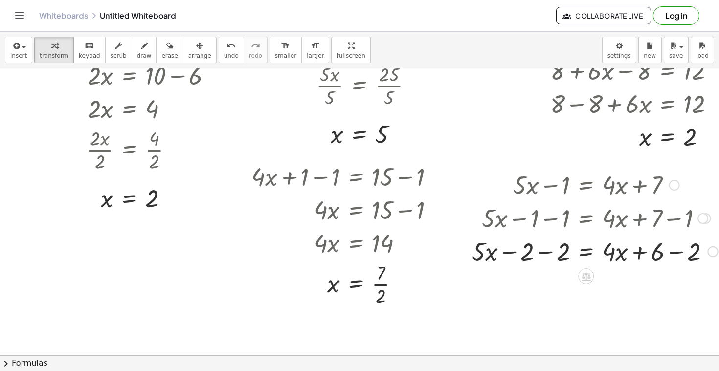
click at [674, 254] on div at bounding box center [594, 250] width 255 height 33
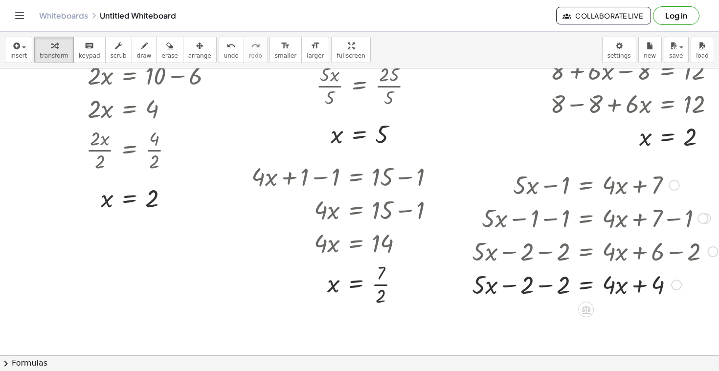
click at [545, 286] on div at bounding box center [594, 284] width 255 height 33
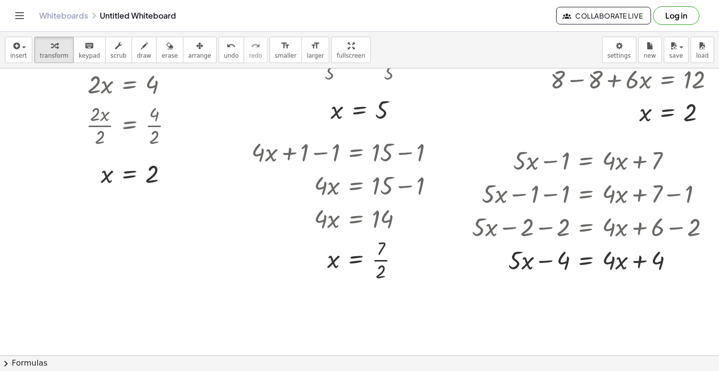
scroll to position [237, 0]
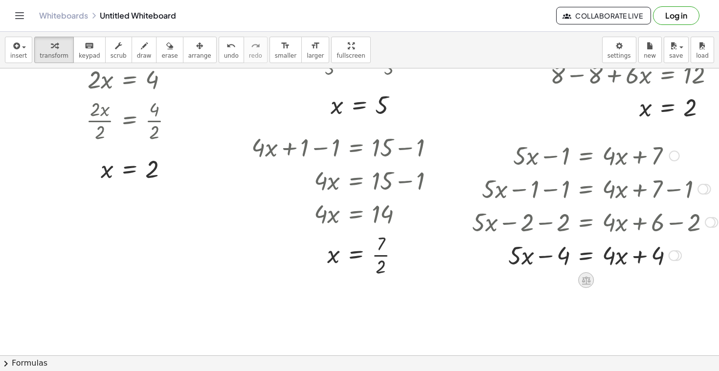
click at [588, 276] on icon at bounding box center [586, 280] width 10 height 10
click at [565, 283] on span "−" at bounding box center [566, 280] width 6 height 14
click at [554, 256] on div at bounding box center [594, 254] width 277 height 33
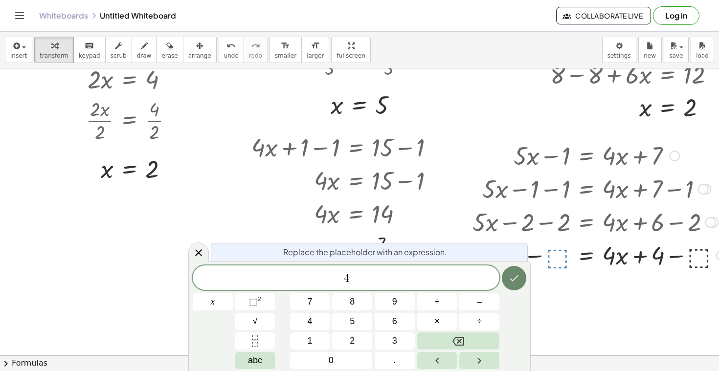
click at [515, 272] on icon "Done" at bounding box center [514, 278] width 12 height 12
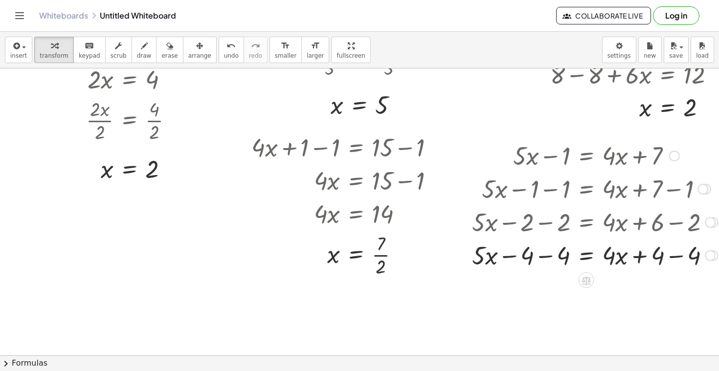
click at [546, 258] on div at bounding box center [595, 254] width 256 height 33
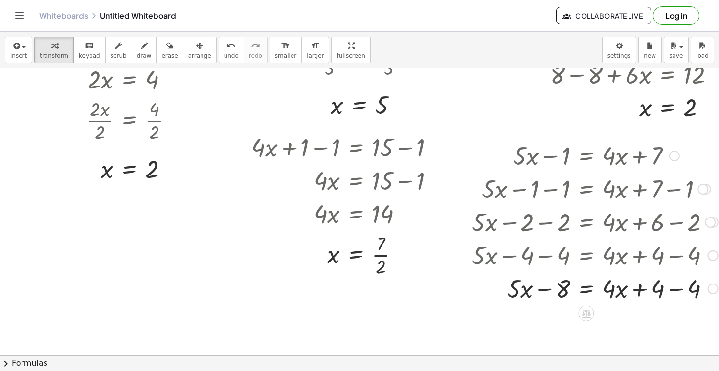
click at [677, 290] on div at bounding box center [595, 287] width 256 height 33
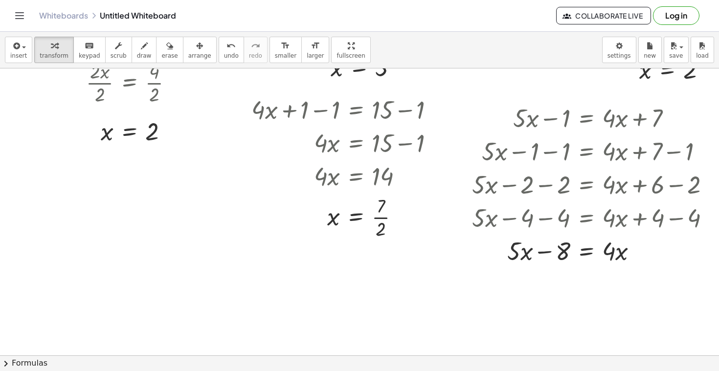
scroll to position [283, 0]
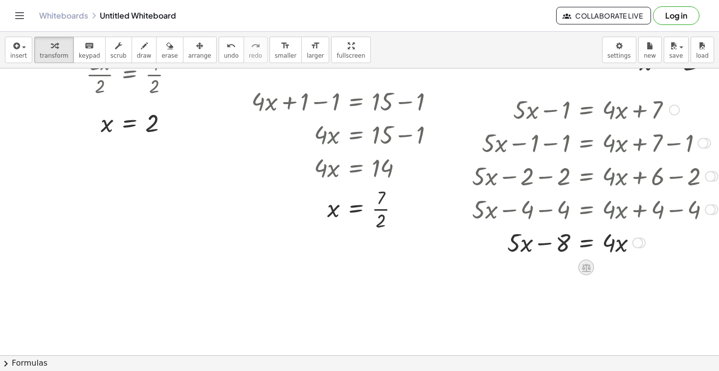
click at [590, 265] on icon at bounding box center [586, 268] width 10 height 10
click at [567, 271] on span "−" at bounding box center [567, 268] width 6 height 14
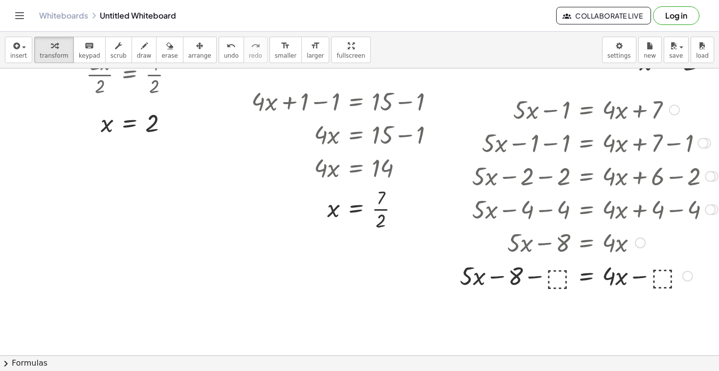
click at [563, 266] on div at bounding box center [589, 275] width 268 height 33
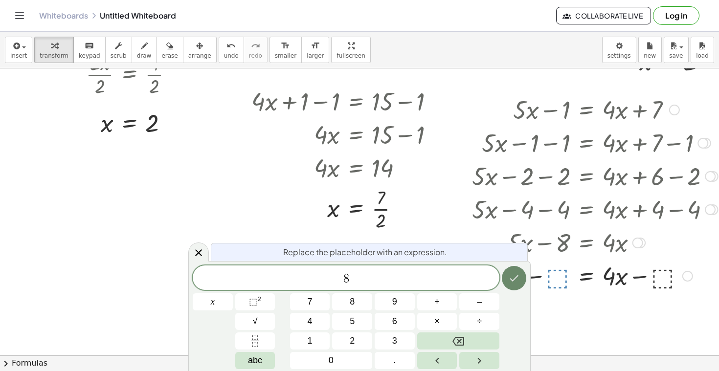
click at [510, 283] on icon "Done" at bounding box center [514, 278] width 12 height 12
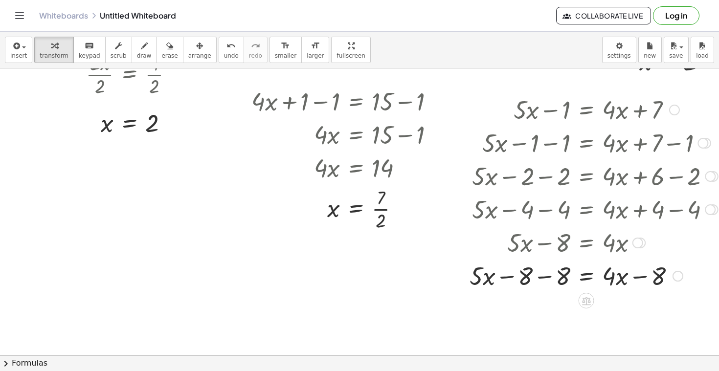
click at [545, 281] on div at bounding box center [594, 275] width 258 height 33
click at [636, 279] on div at bounding box center [595, 275] width 256 height 33
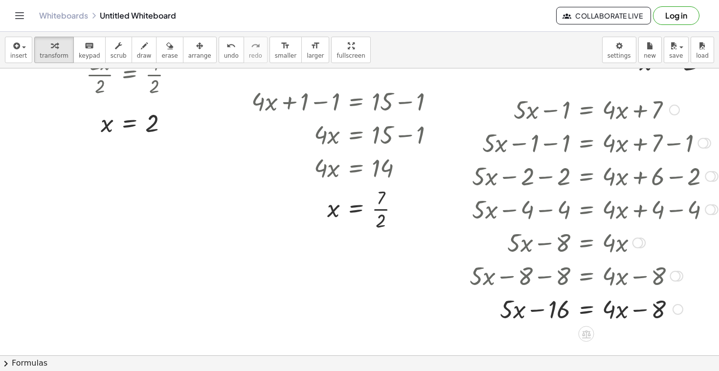
click at [640, 308] on div at bounding box center [594, 308] width 258 height 33
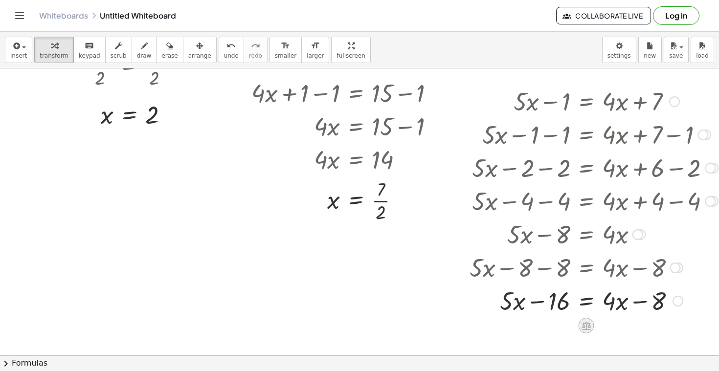
click at [584, 326] on icon at bounding box center [586, 326] width 9 height 8
click at [606, 328] on span "÷" at bounding box center [605, 326] width 5 height 14
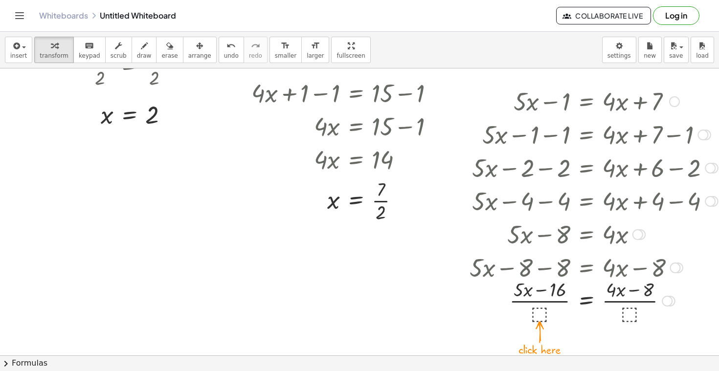
click at [539, 309] on div at bounding box center [594, 300] width 258 height 49
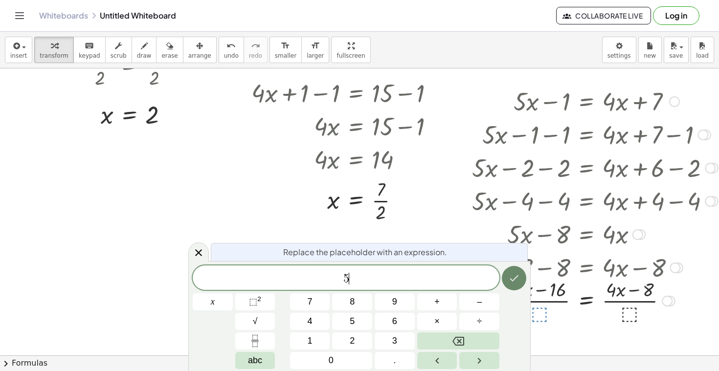
click at [517, 277] on icon "Done" at bounding box center [514, 278] width 9 height 6
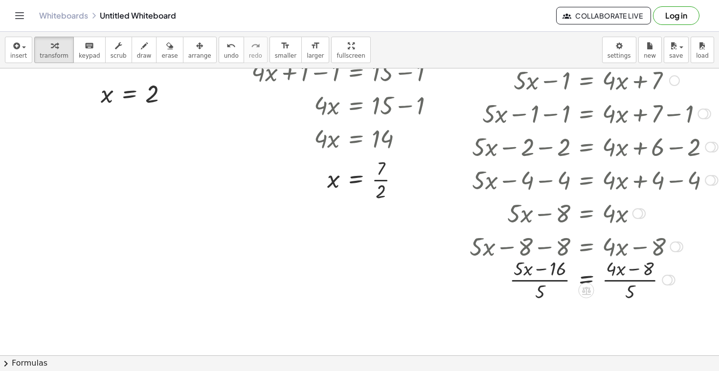
scroll to position [317, 0]
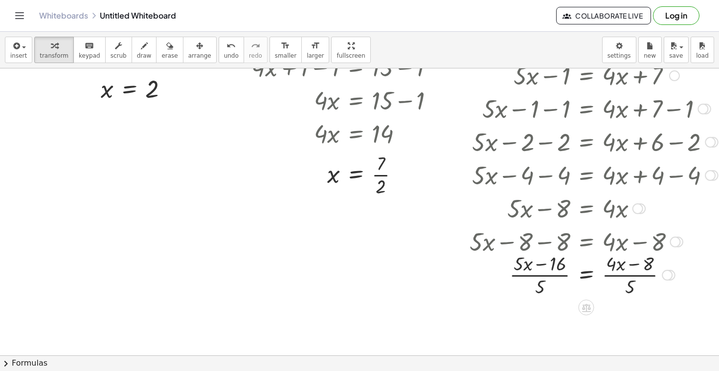
click at [540, 279] on div at bounding box center [594, 274] width 258 height 49
click at [635, 278] on div at bounding box center [594, 274] width 258 height 49
click at [226, 51] on icon "undo" at bounding box center [230, 46] width 9 height 12
click at [226, 49] on icon "undo" at bounding box center [230, 46] width 9 height 12
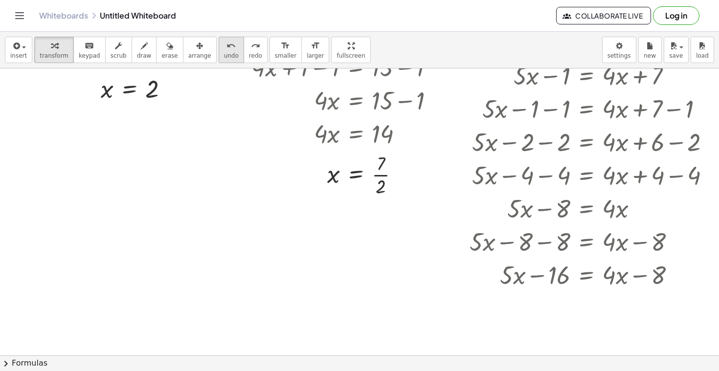
click at [226, 49] on icon "undo" at bounding box center [230, 46] width 9 height 12
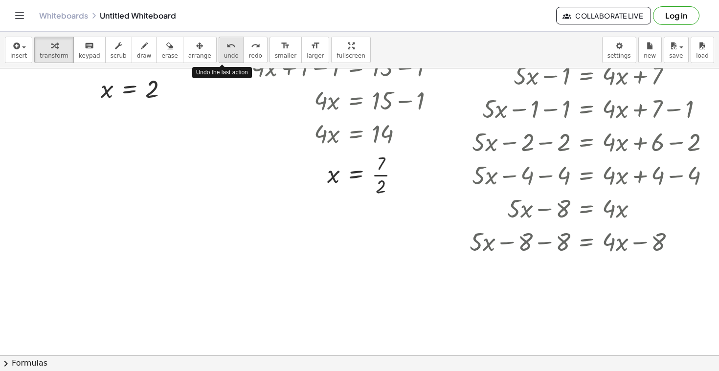
click at [226, 49] on icon "undo" at bounding box center [230, 46] width 9 height 12
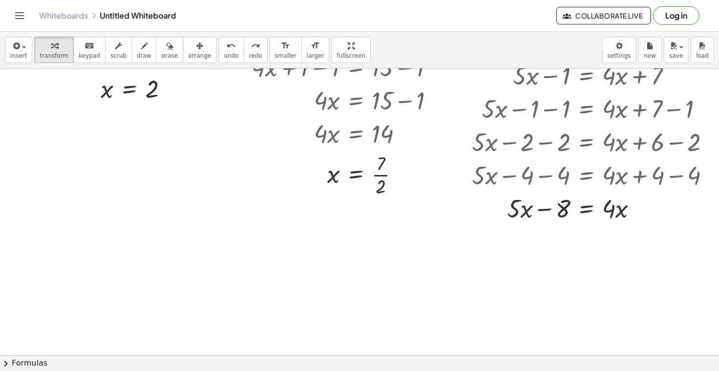
click at [361, 283] on div at bounding box center [387, 70] width 774 height 638
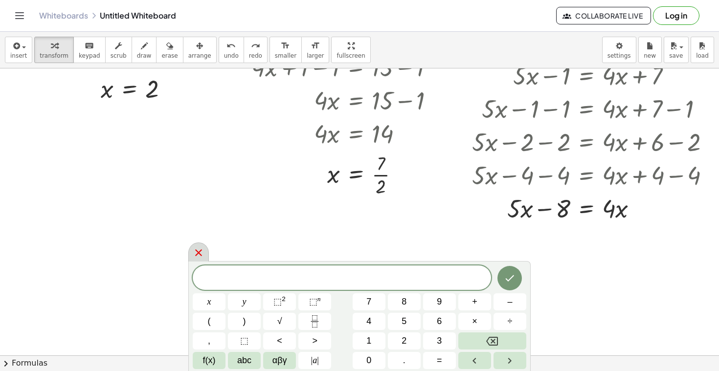
scroll to position [0, 0]
click at [192, 247] on div at bounding box center [198, 252] width 21 height 19
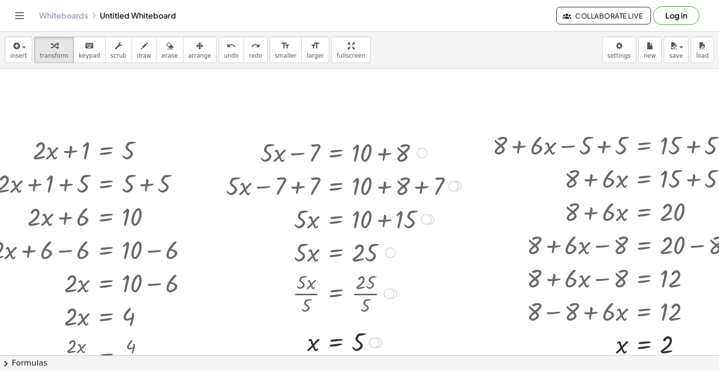
scroll to position [0, 23]
click at [196, 46] on icon "button" at bounding box center [199, 46] width 7 height 12
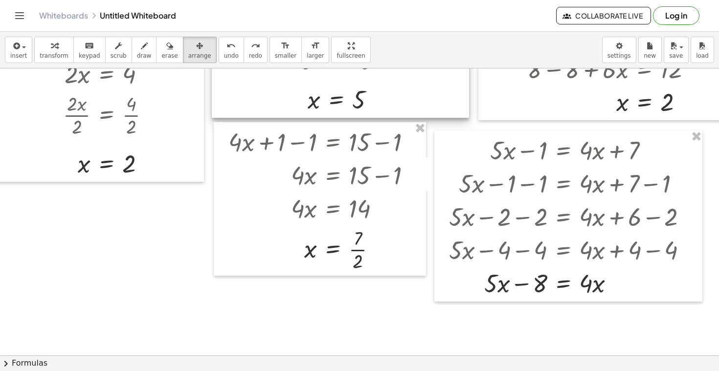
scroll to position [254, 22]
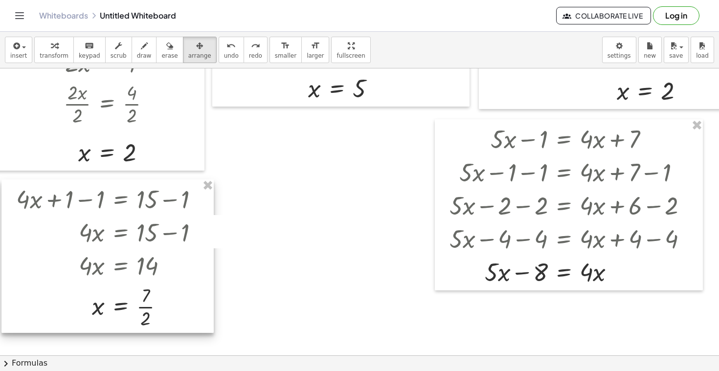
drag, startPoint x: 344, startPoint y: 205, endPoint x: 131, endPoint y: 274, distance: 223.5
click at [131, 274] on div at bounding box center [107, 257] width 212 height 154
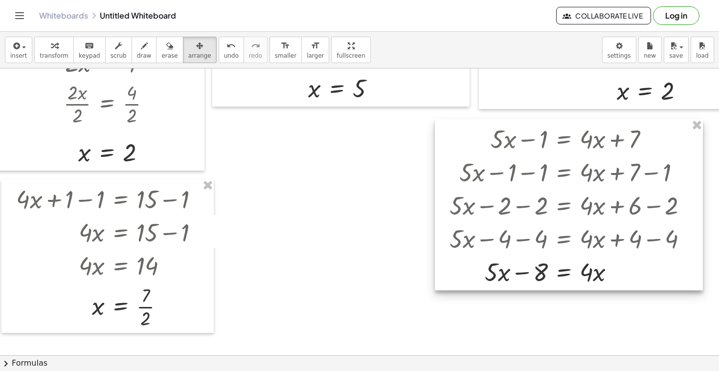
click at [635, 224] on div at bounding box center [569, 204] width 268 height 171
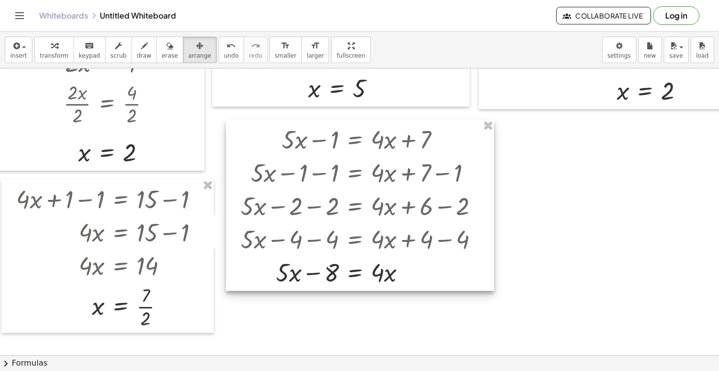
drag, startPoint x: 671, startPoint y: 167, endPoint x: 462, endPoint y: 167, distance: 208.9
click at [462, 168] on div at bounding box center [360, 205] width 268 height 171
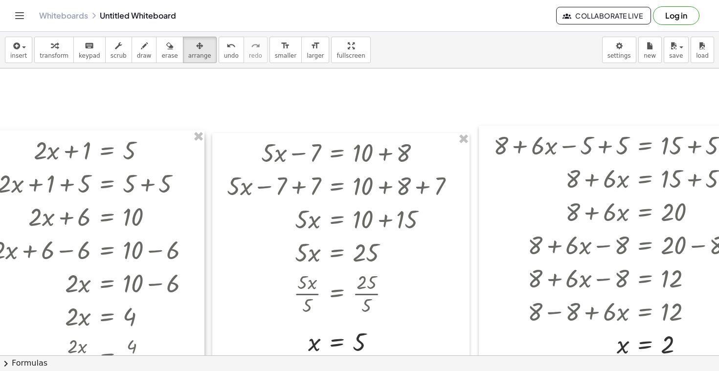
scroll to position [0, 22]
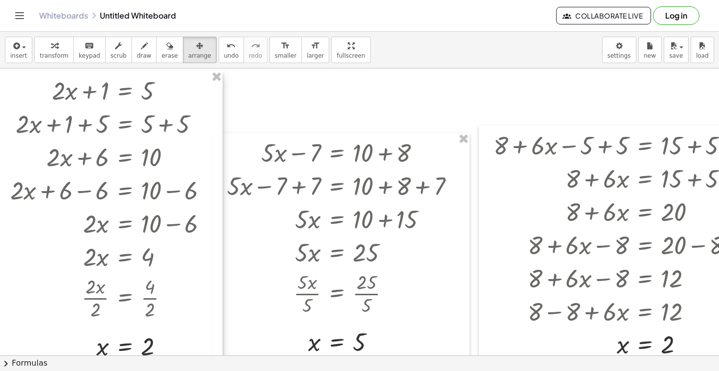
drag, startPoint x: 101, startPoint y: 220, endPoint x: 122, endPoint y: 160, distance: 63.3
click at [119, 160] on div at bounding box center [109, 218] width 227 height 294
click at [322, 197] on div at bounding box center [340, 246] width 257 height 227
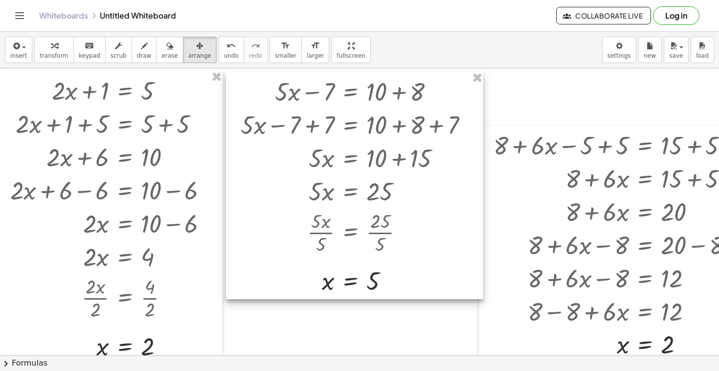
drag, startPoint x: 293, startPoint y: 186, endPoint x: 307, endPoint y: 125, distance: 62.1
click at [307, 125] on div at bounding box center [354, 185] width 257 height 227
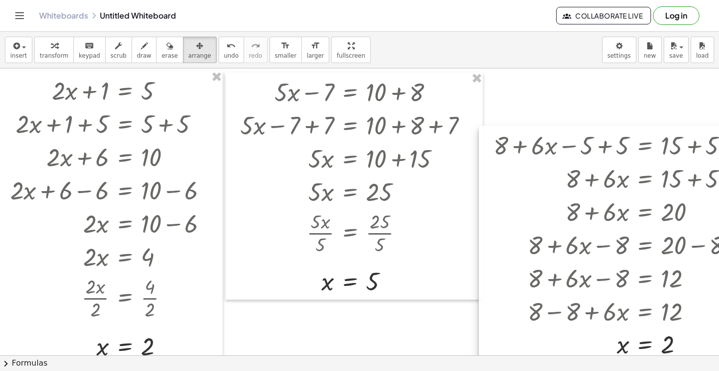
click at [548, 217] on div at bounding box center [614, 244] width 270 height 237
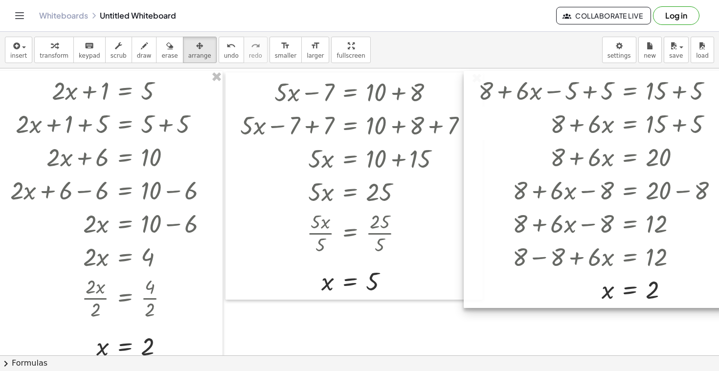
drag, startPoint x: 531, startPoint y: 210, endPoint x: 516, endPoint y: 156, distance: 55.9
click at [517, 156] on div at bounding box center [599, 189] width 270 height 237
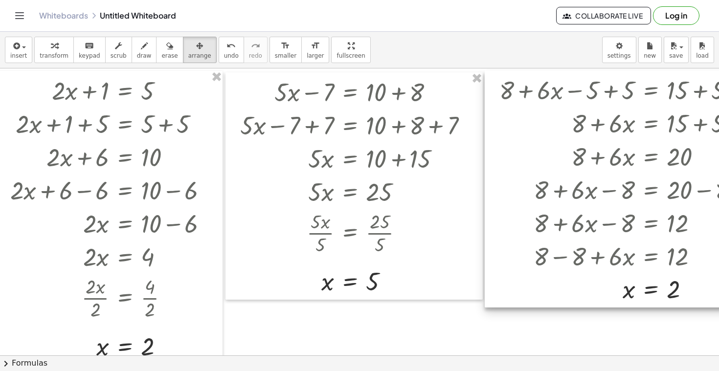
drag, startPoint x: 504, startPoint y: 213, endPoint x: 524, endPoint y: 211, distance: 20.1
click at [524, 211] on div at bounding box center [620, 188] width 270 height 237
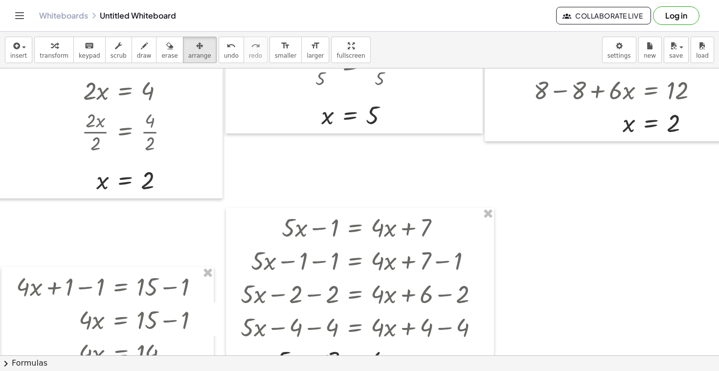
scroll to position [134, 22]
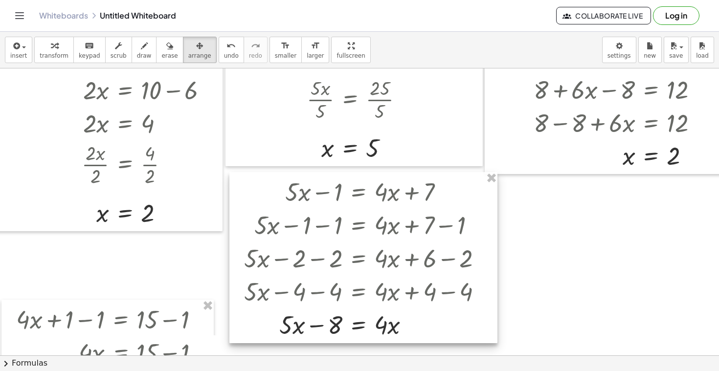
drag, startPoint x: 338, startPoint y: 292, endPoint x: 340, endPoint y: 224, distance: 68.5
click at [340, 224] on div at bounding box center [363, 257] width 268 height 171
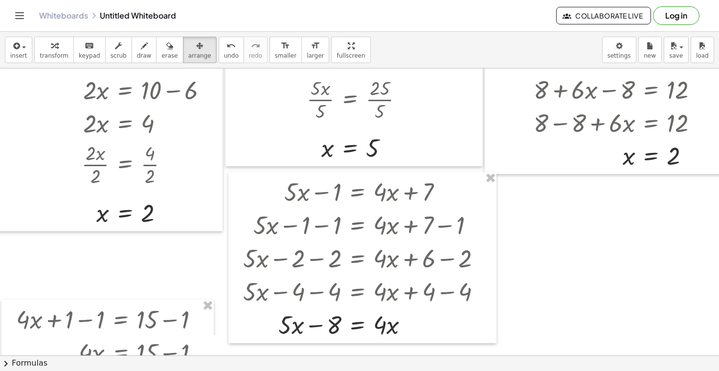
click at [517, 273] on div at bounding box center [367, 365] width 779 height 861
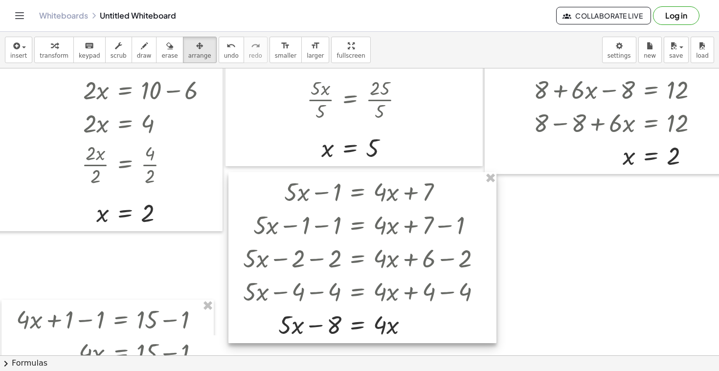
scroll to position [203, 22]
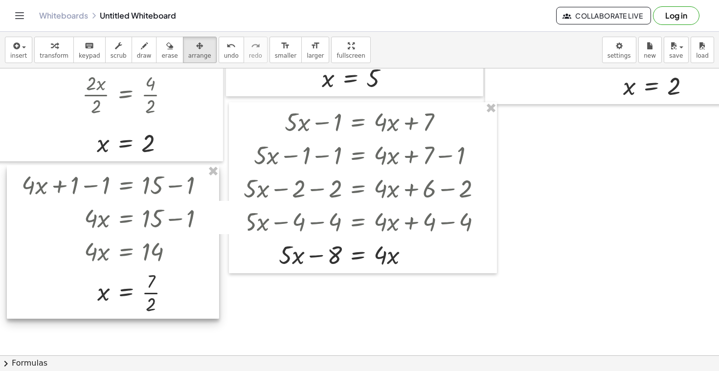
drag, startPoint x: 152, startPoint y: 244, endPoint x: 157, endPoint y: 179, distance: 64.7
click at [157, 179] on div at bounding box center [113, 242] width 212 height 154
click at [552, 141] on div at bounding box center [367, 295] width 779 height 861
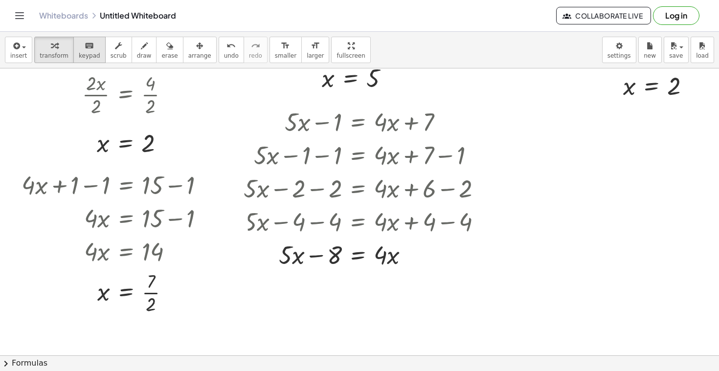
drag, startPoint x: 54, startPoint y: 56, endPoint x: 89, endPoint y: 55, distance: 35.2
click at [53, 56] on span "transform" at bounding box center [54, 55] width 29 height 7
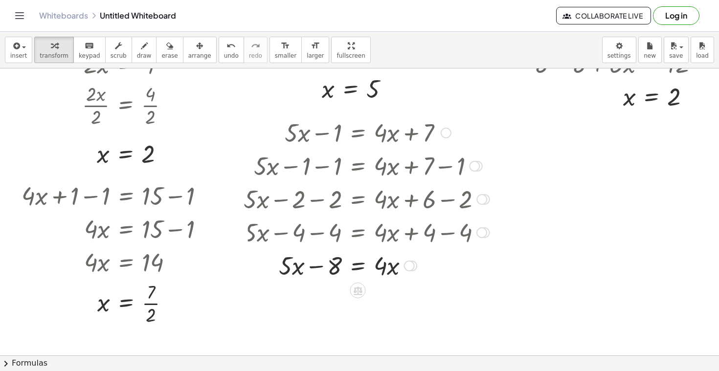
scroll to position [196, 22]
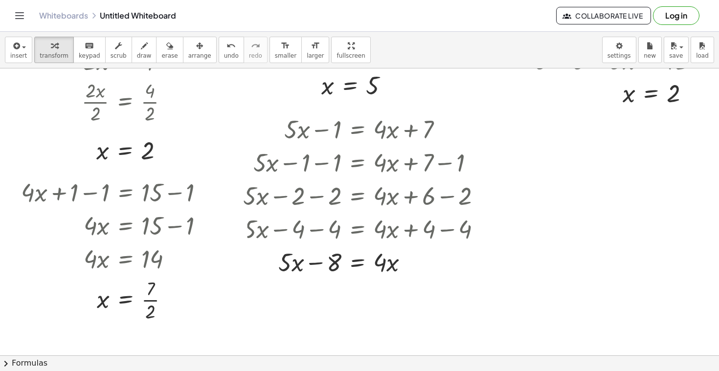
click at [674, 127] on div at bounding box center [367, 302] width 779 height 861
